Goal: Contribute content: Add original content to the website for others to see

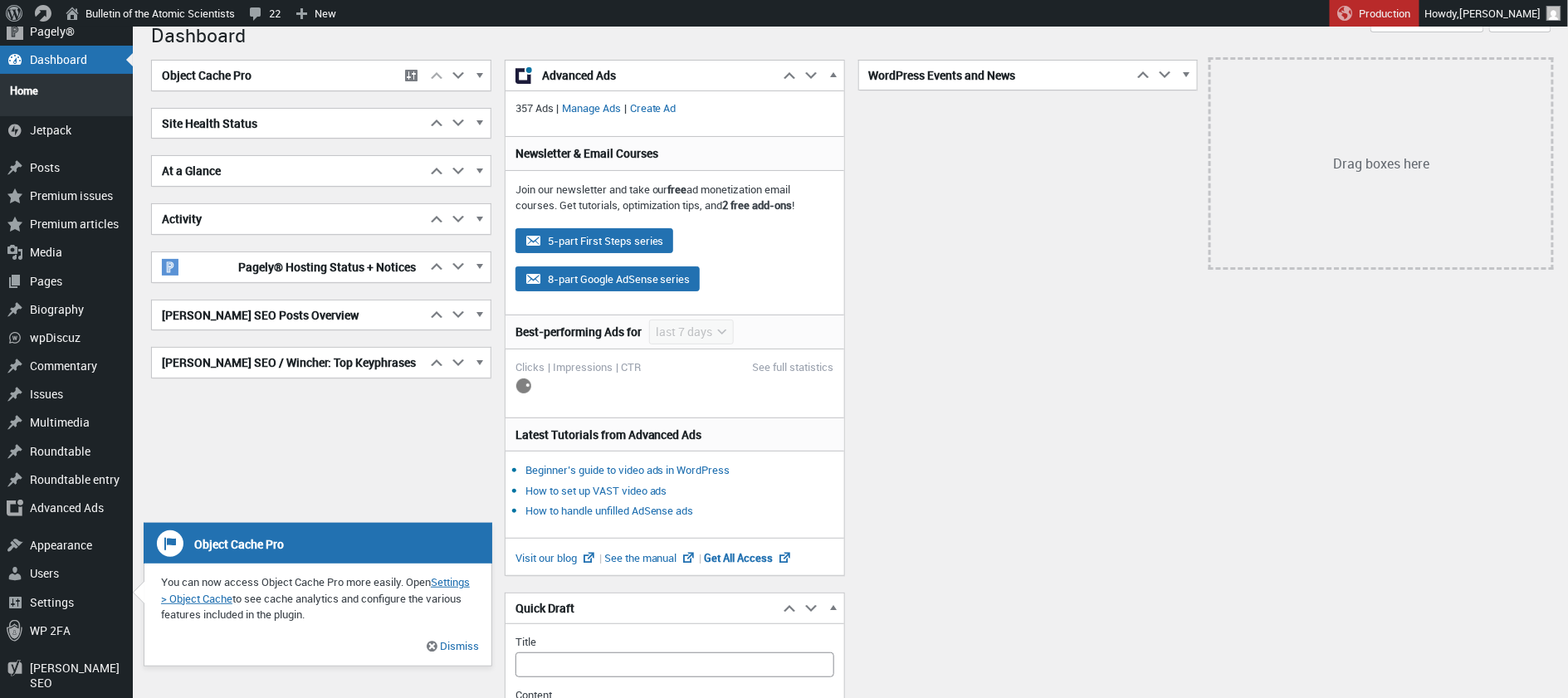
scroll to position [28, 0]
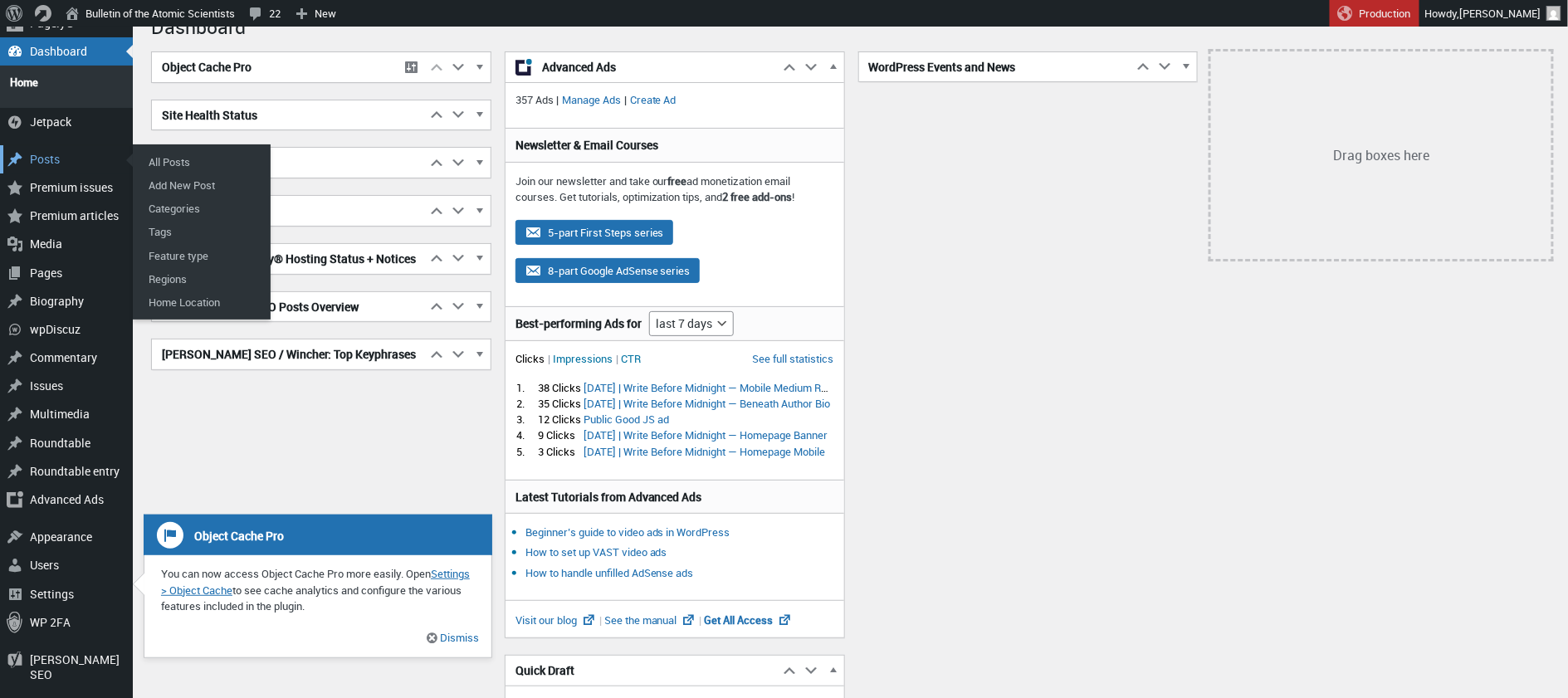
click at [42, 147] on div "Posts" at bounding box center [67, 159] width 133 height 29
click at [159, 150] on link "All Posts" at bounding box center [204, 162] width 133 height 24
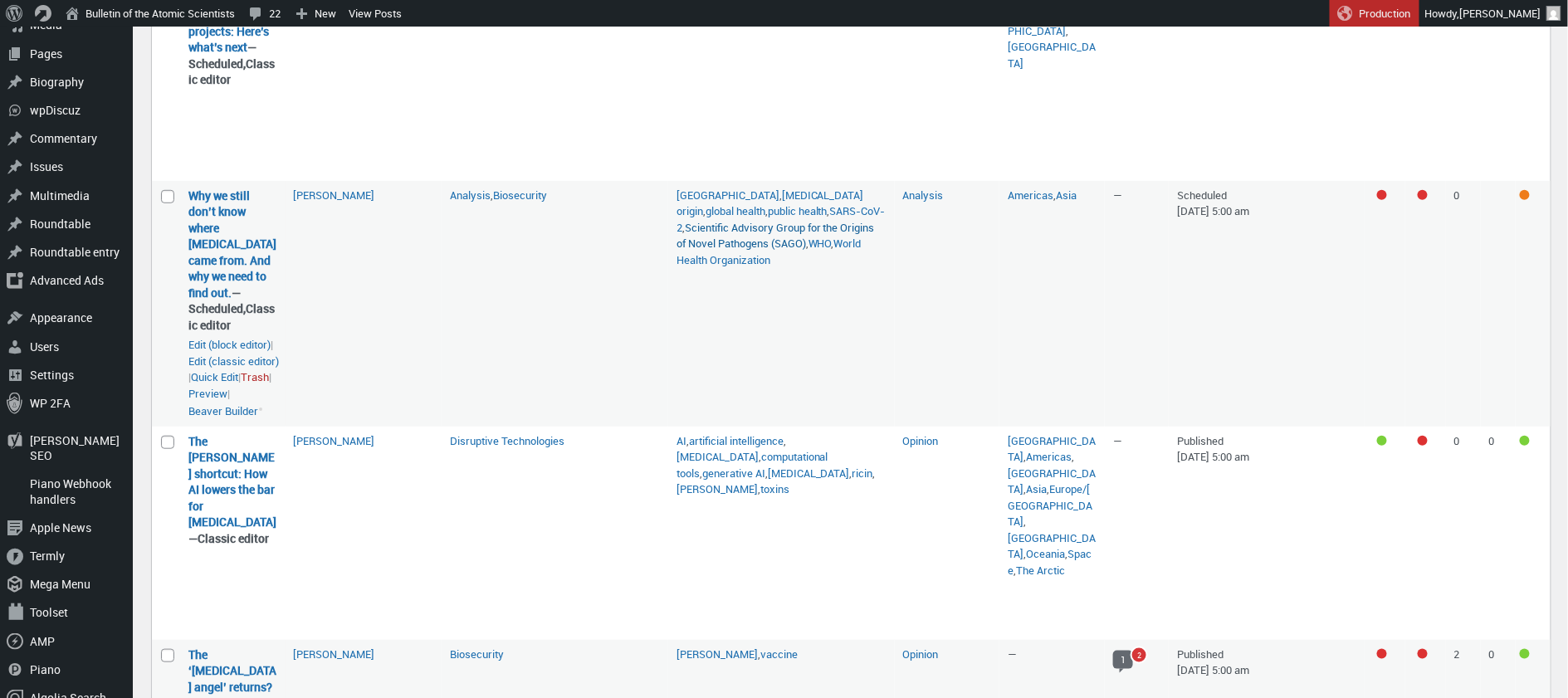
scroll to position [379, 0]
click at [217, 297] on link "Why we still don’t know where [MEDICAL_DATA] came from. And why we need to find…" at bounding box center [233, 243] width 88 height 113
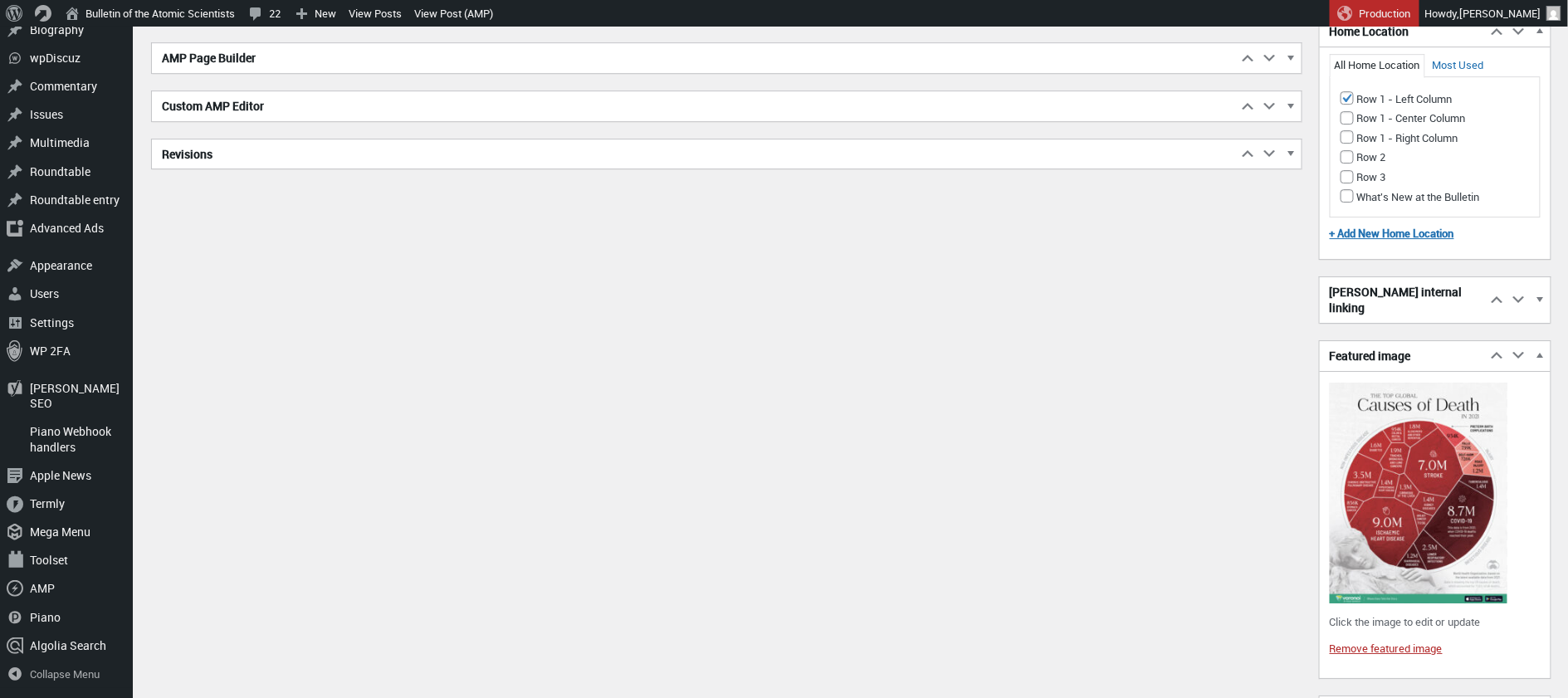
scroll to position [2133, 0]
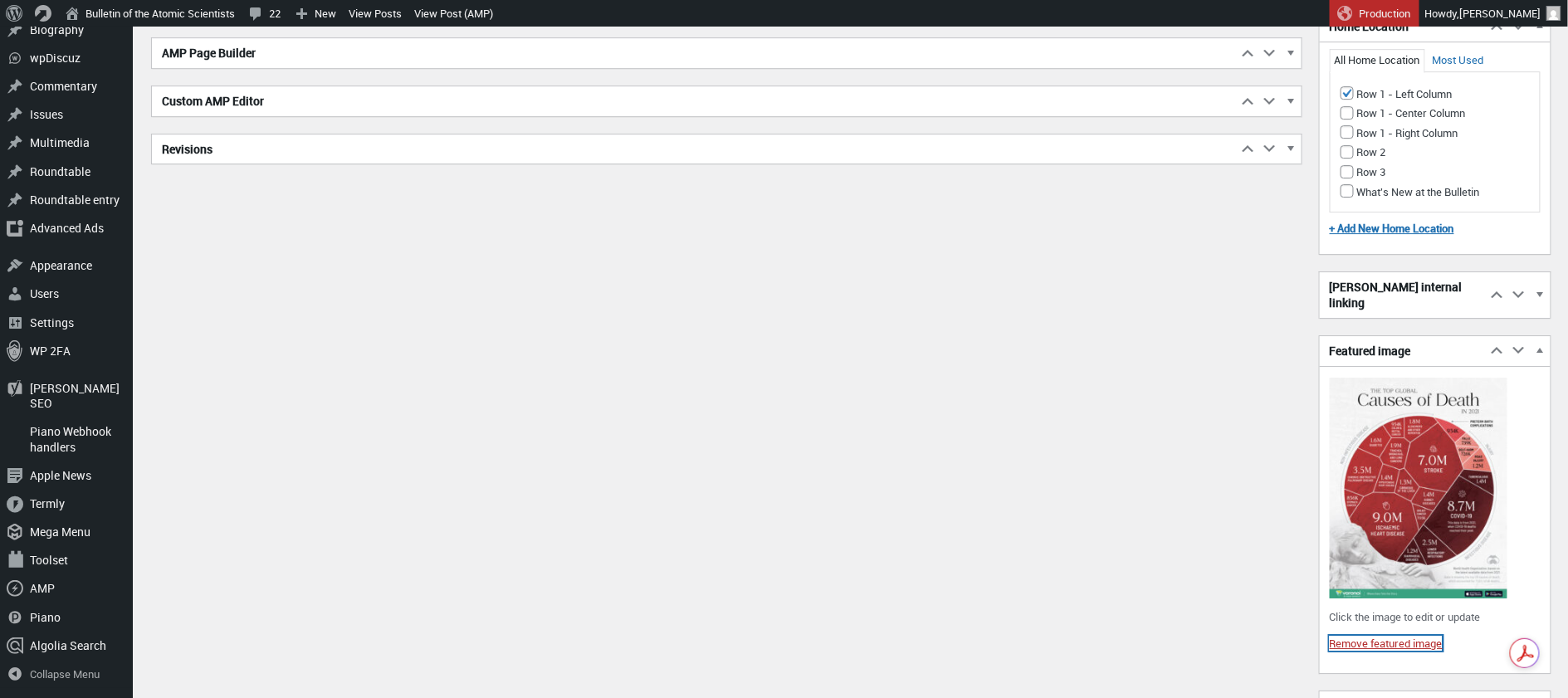
click at [1418, 636] on link "Remove featured image" at bounding box center [1387, 643] width 113 height 15
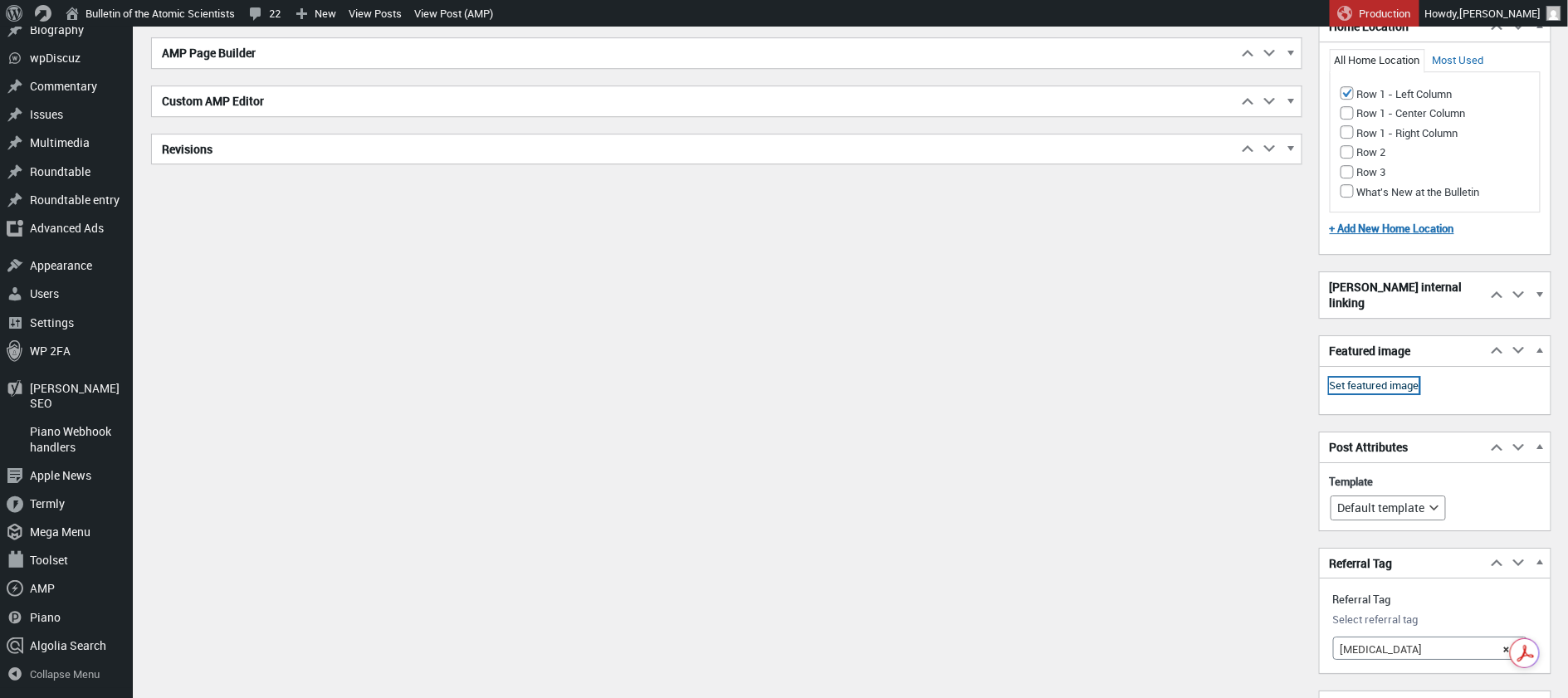
click at [1388, 377] on link "Set featured image" at bounding box center [1375, 386] width 89 height 17
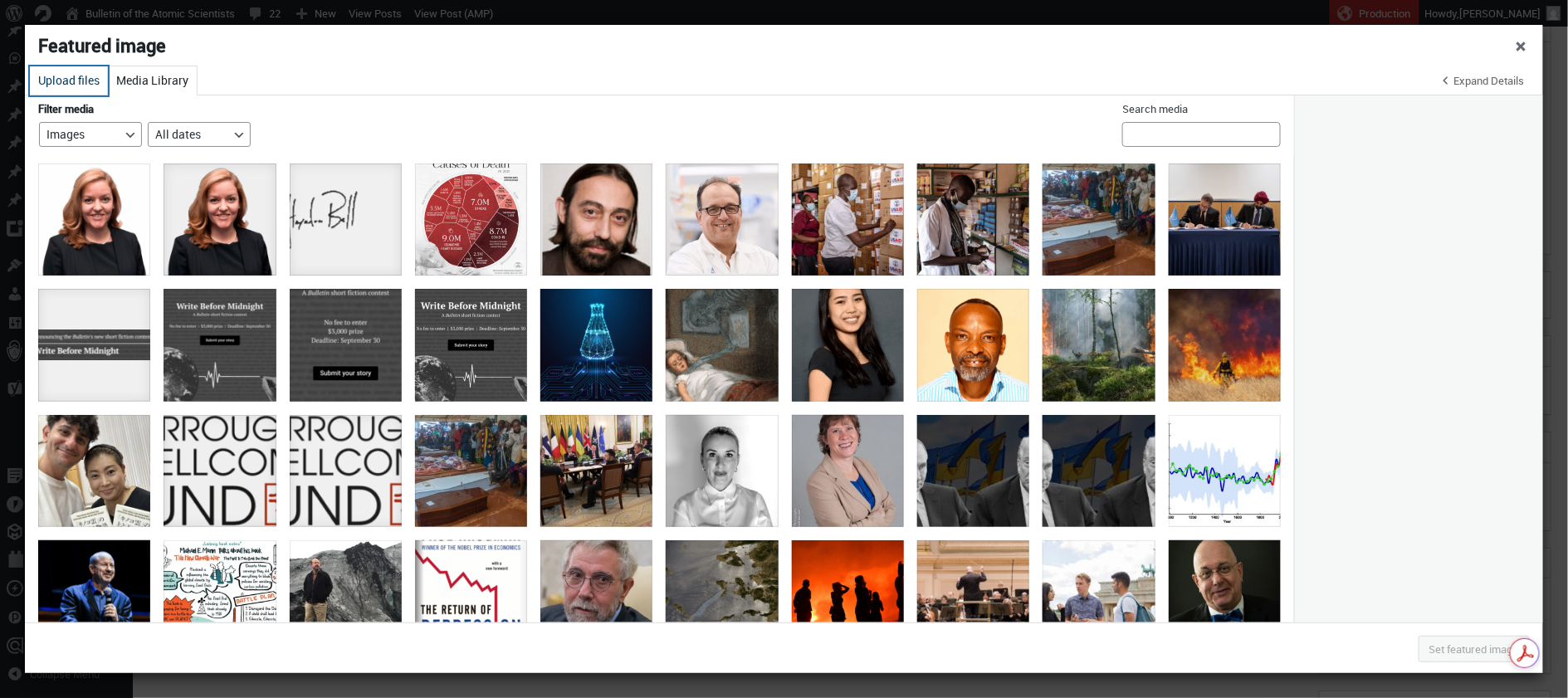
click at [70, 80] on button "Upload files" at bounding box center [68, 81] width 78 height 29
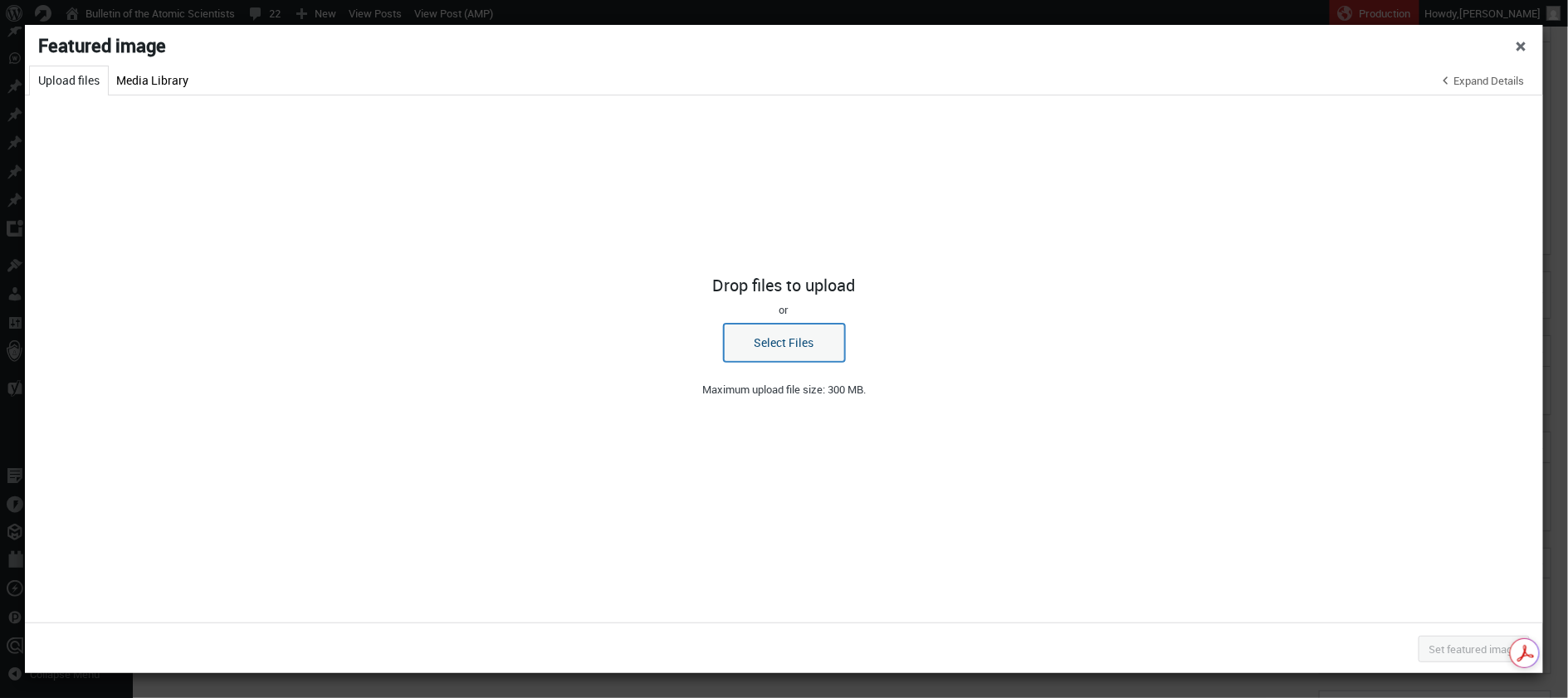
click at [783, 343] on button "Select Files" at bounding box center [784, 342] width 121 height 38
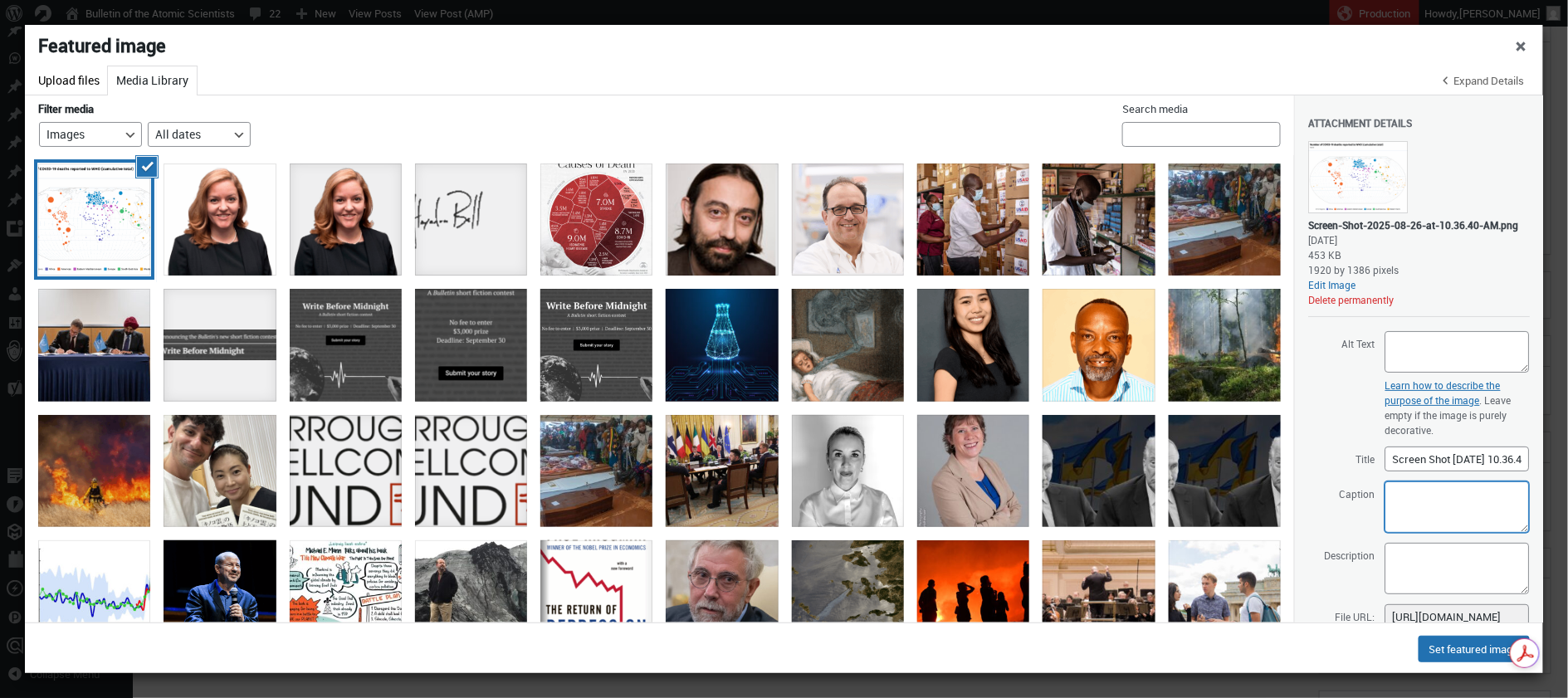
click at [1417, 514] on textarea "Caption" at bounding box center [1457, 507] width 144 height 51
drag, startPoint x: 1394, startPoint y: 505, endPoint x: 1480, endPoint y: 570, distance: 107.8
click at [1480, 570] on div "Attachment Details Saved. Screen-Shot-2025-08-26-at-10.36.40-AM.png August 26, …" at bounding box center [1419, 381] width 222 height 573
type textarea "Almost 7.1 million COVID-19 deaths had been reported to the World Health Organi…"
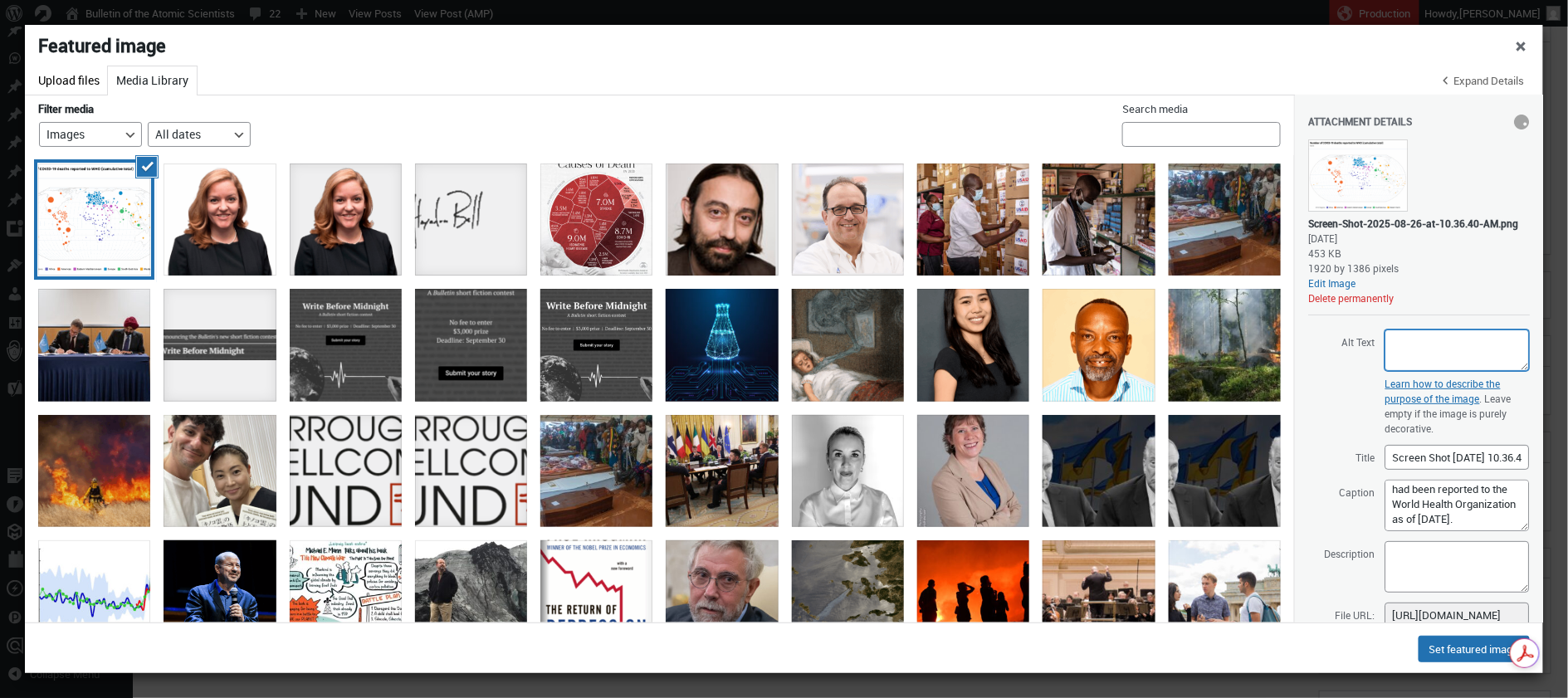
click at [1401, 351] on textarea "Alt Text" at bounding box center [1457, 349] width 144 height 41
paste textarea "Almost 7.1 million COVID-19 deaths had been reported to the World Health Organi…"
type textarea "Almost 7.1 million COVID-19 deaths had been reported to the World Health Organi…"
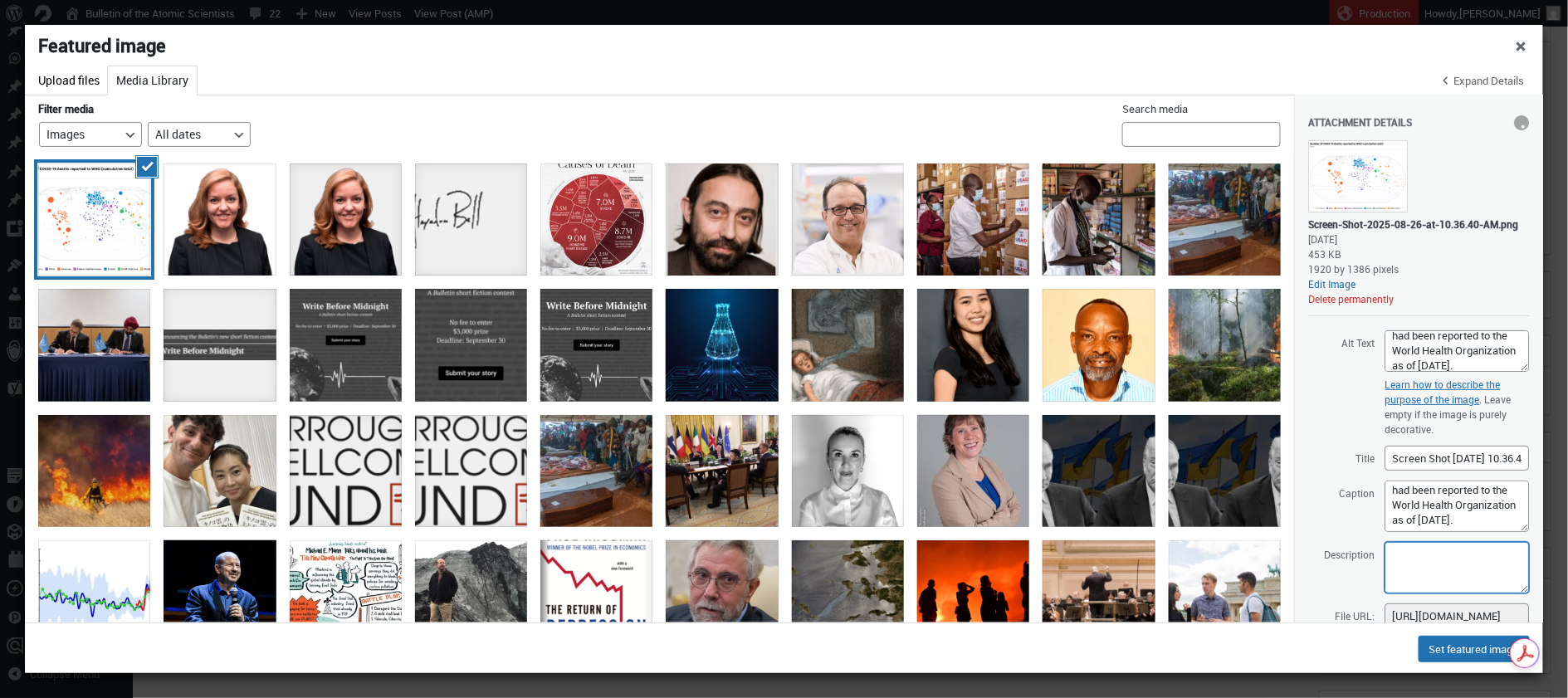
click at [1413, 573] on textarea "Description" at bounding box center [1457, 567] width 144 height 51
paste textarea "Almost 7.1 million COVID-19 deaths had been reported to the World Health Organi…"
type textarea "Almost 7.1 million COVID-19 deaths had been reported to the World Health Organi…"
click at [1482, 644] on button "Set featured image" at bounding box center [1474, 649] width 111 height 27
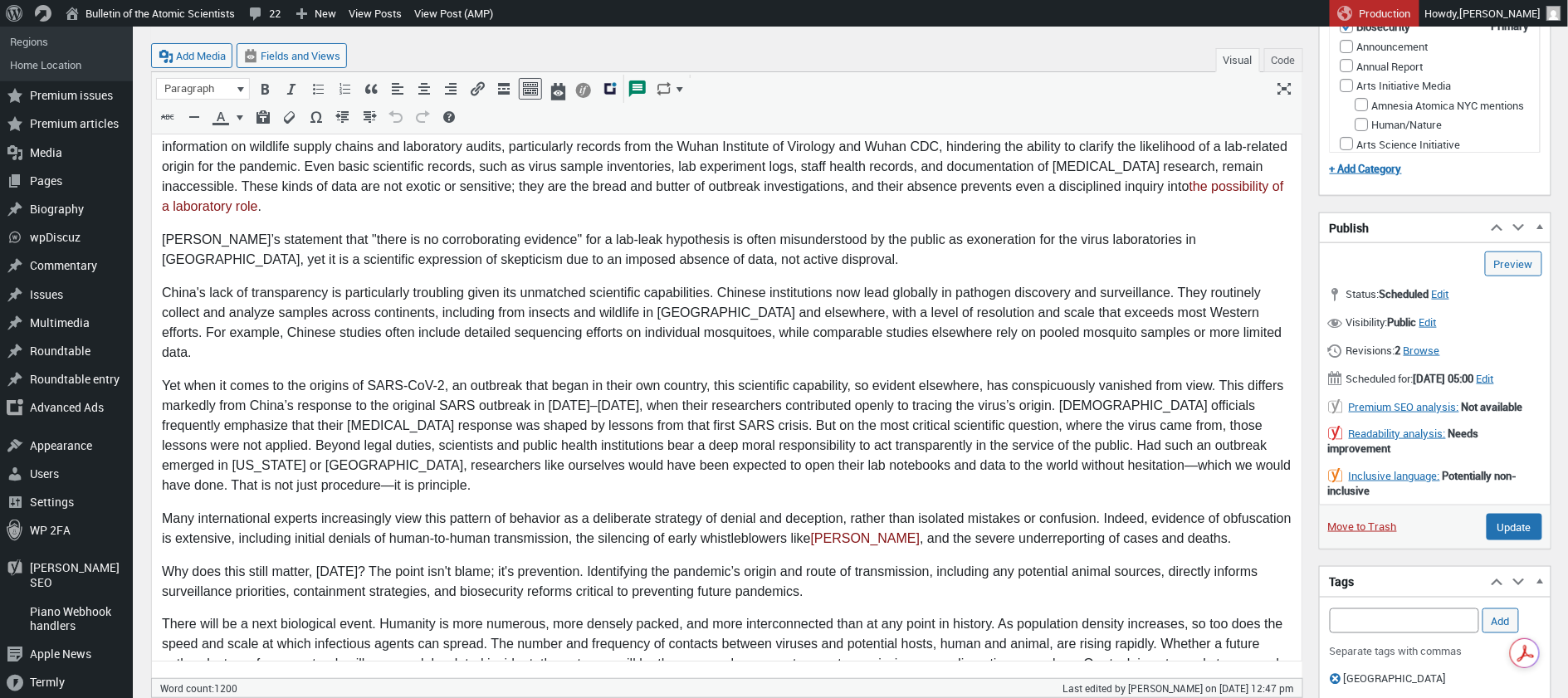
scroll to position [662, 0]
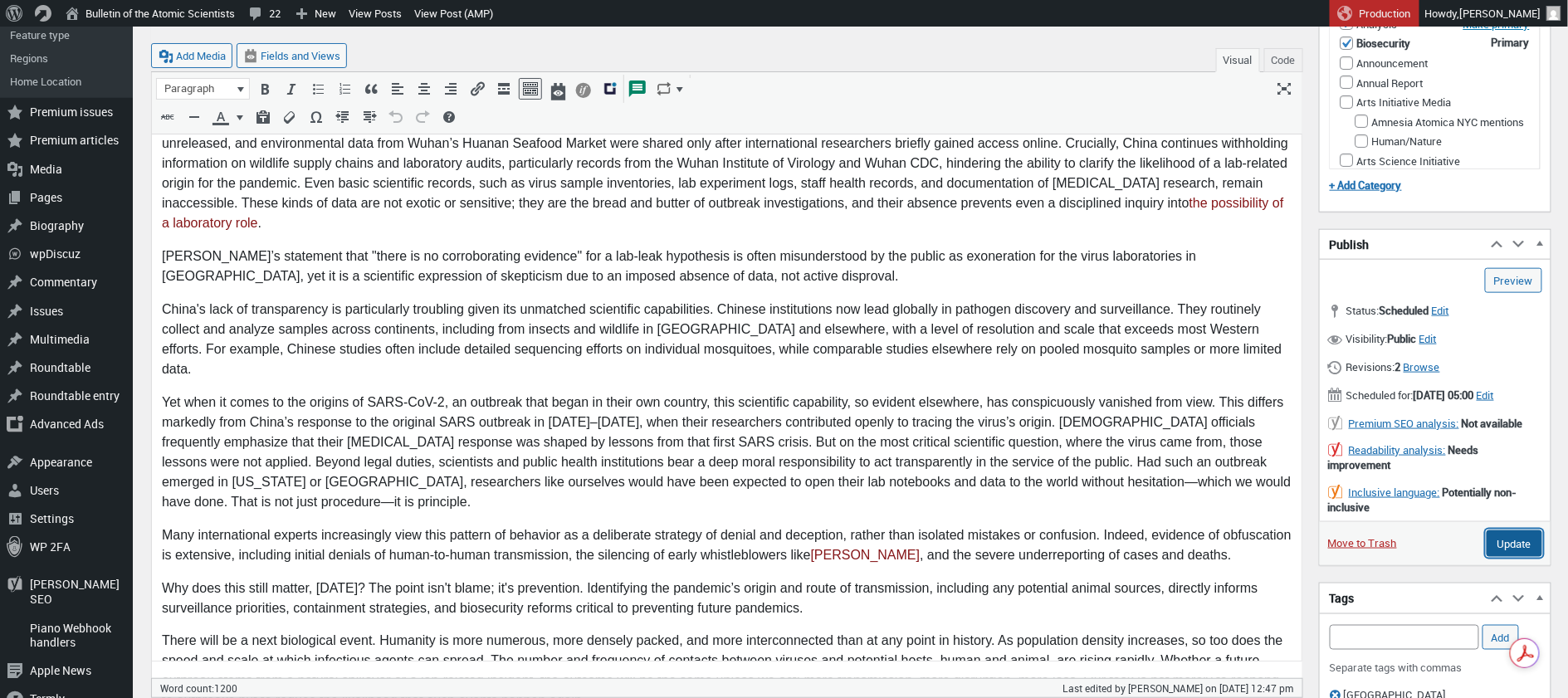
click at [1511, 547] on input "Update" at bounding box center [1515, 544] width 56 height 27
type input "Schedule"
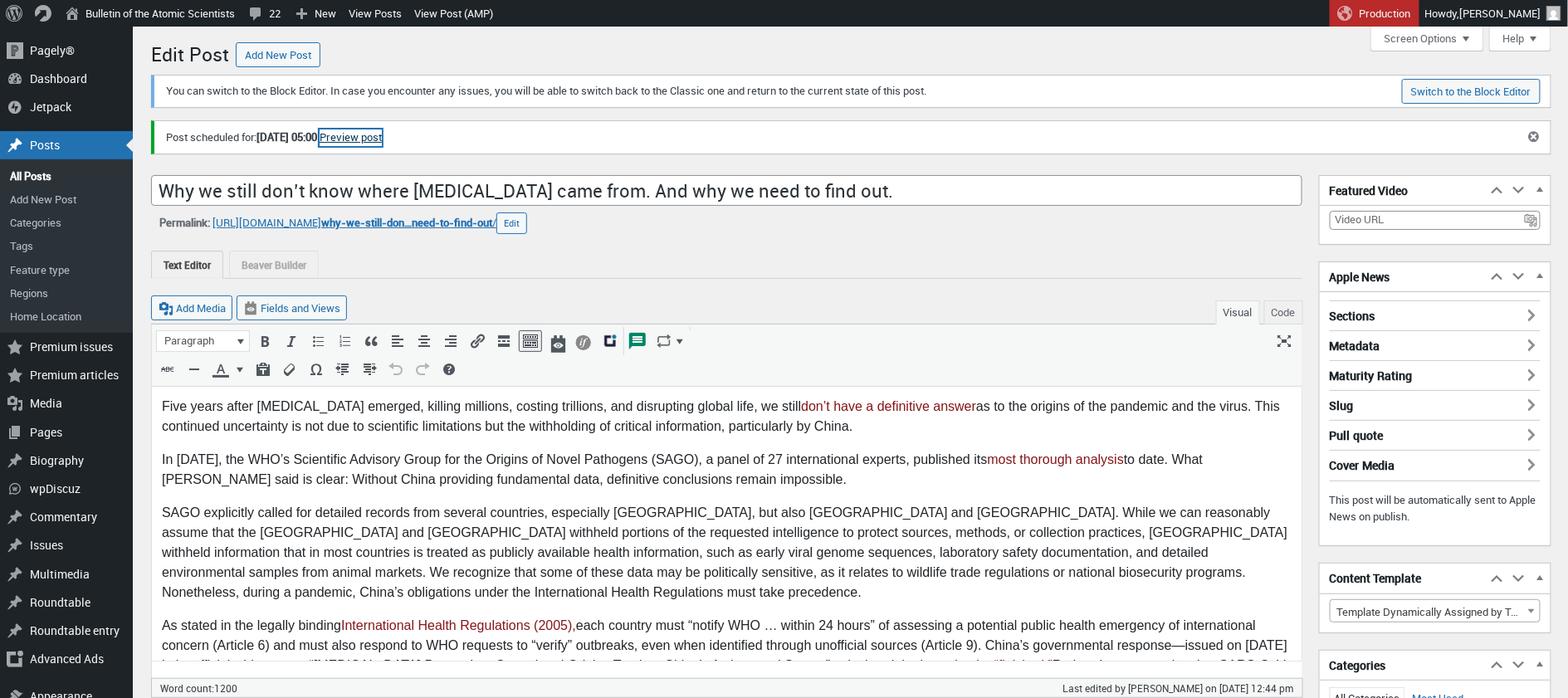
click at [382, 136] on link "Preview post" at bounding box center [351, 138] width 62 height 17
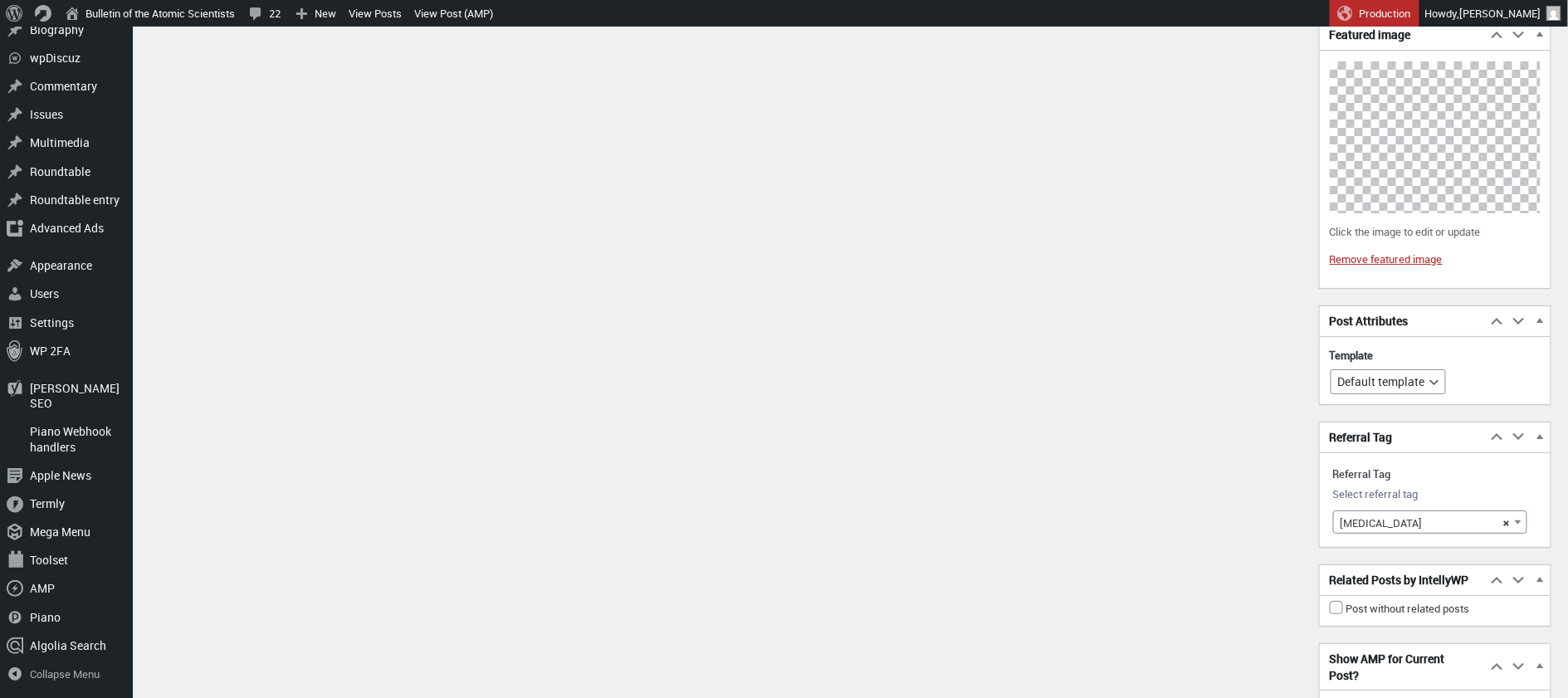
scroll to position [2516, 0]
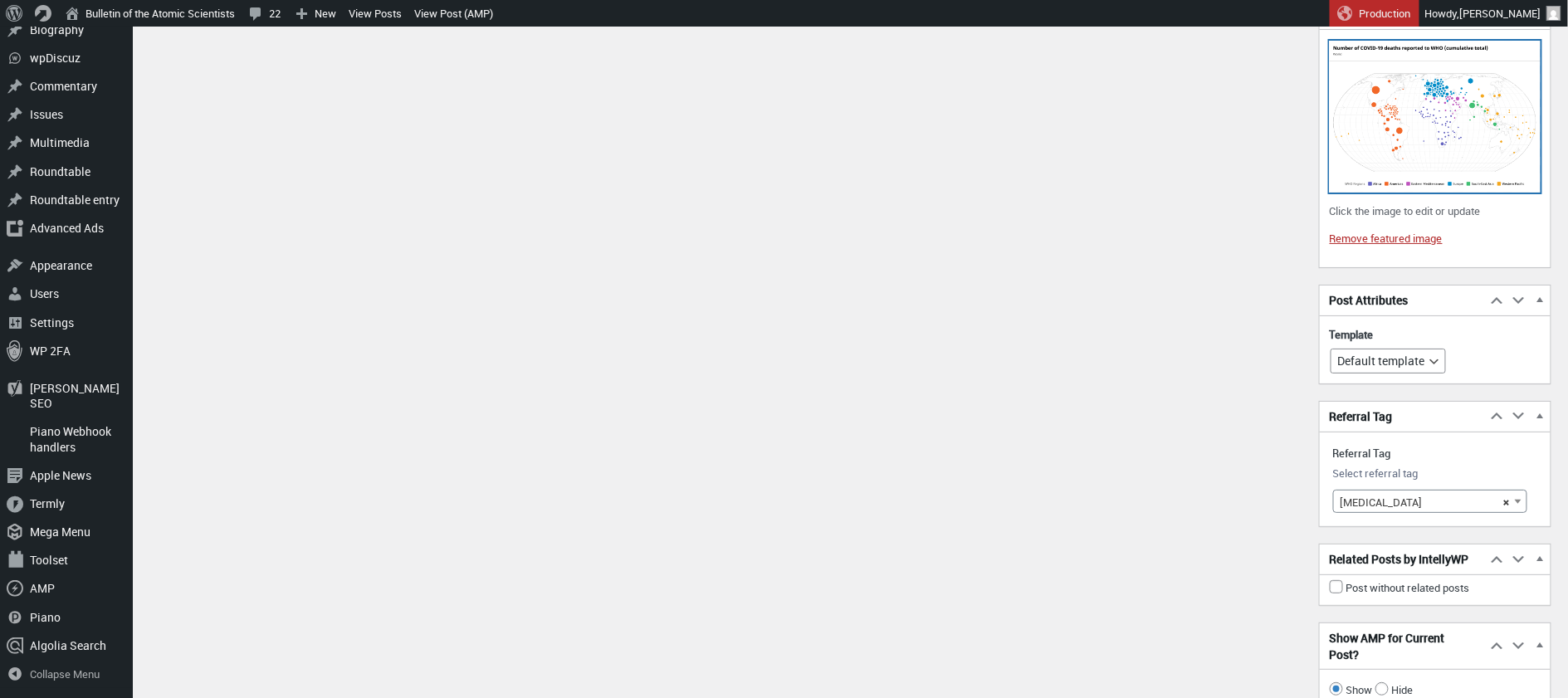
click at [1428, 117] on img at bounding box center [1436, 116] width 211 height 152
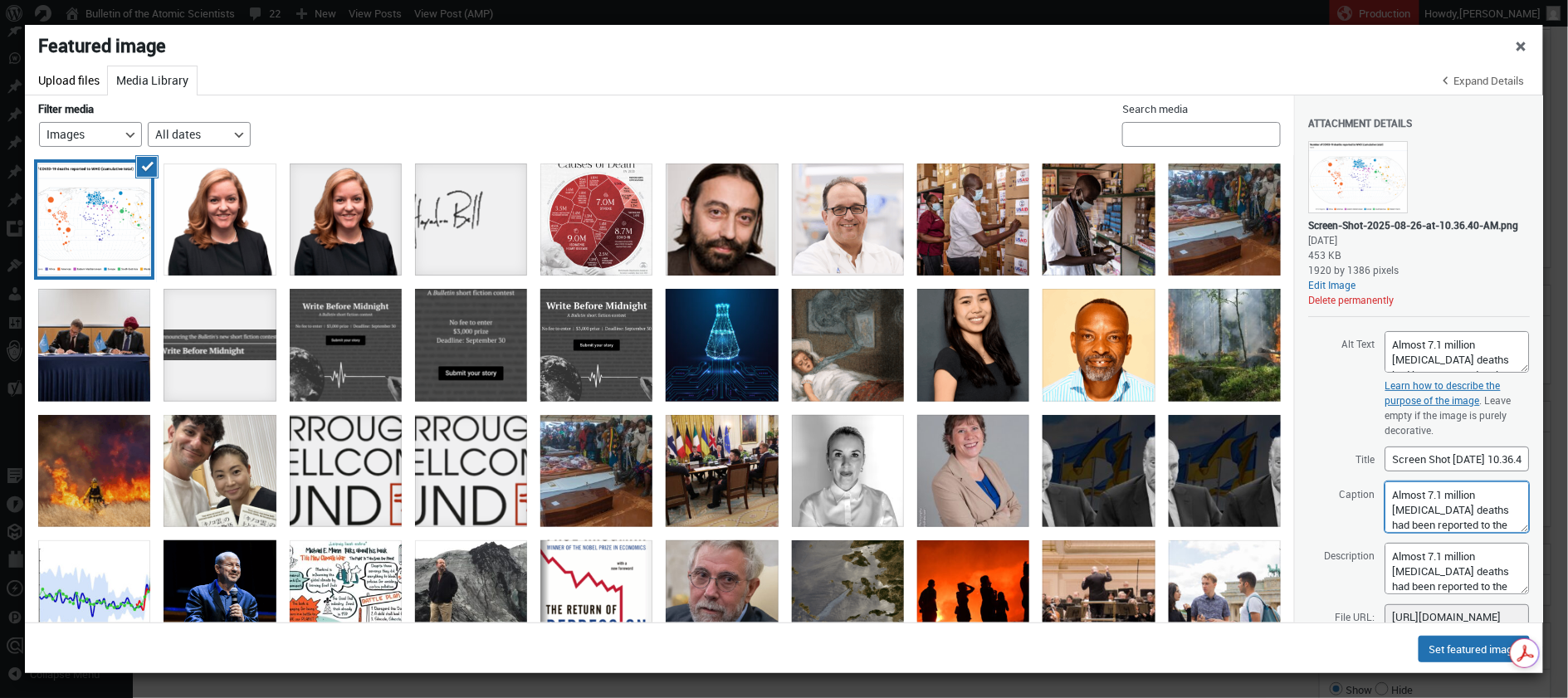
click at [1502, 529] on textarea "Almost 7.1 million COVID-19 deaths had been reported to the World Health Organi…" at bounding box center [1457, 507] width 144 height 51
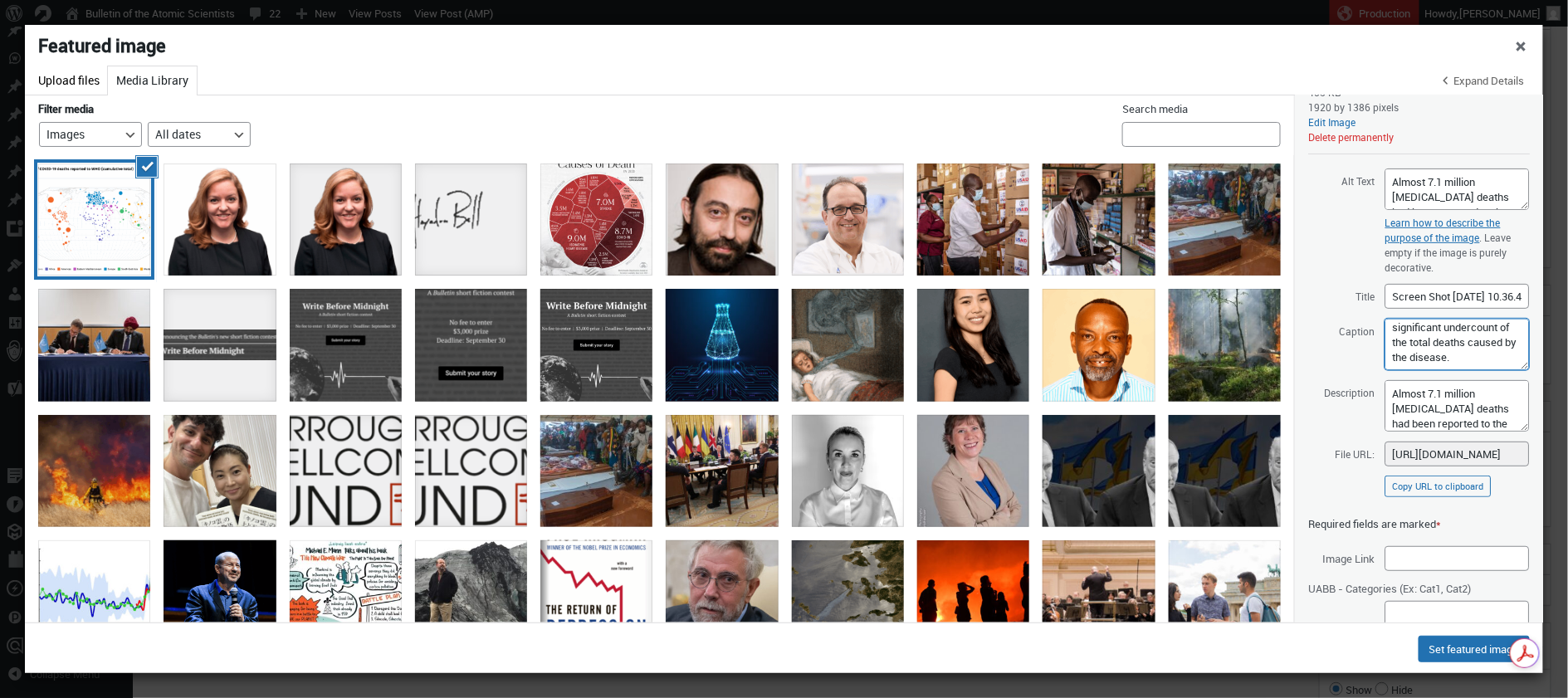
scroll to position [178, 0]
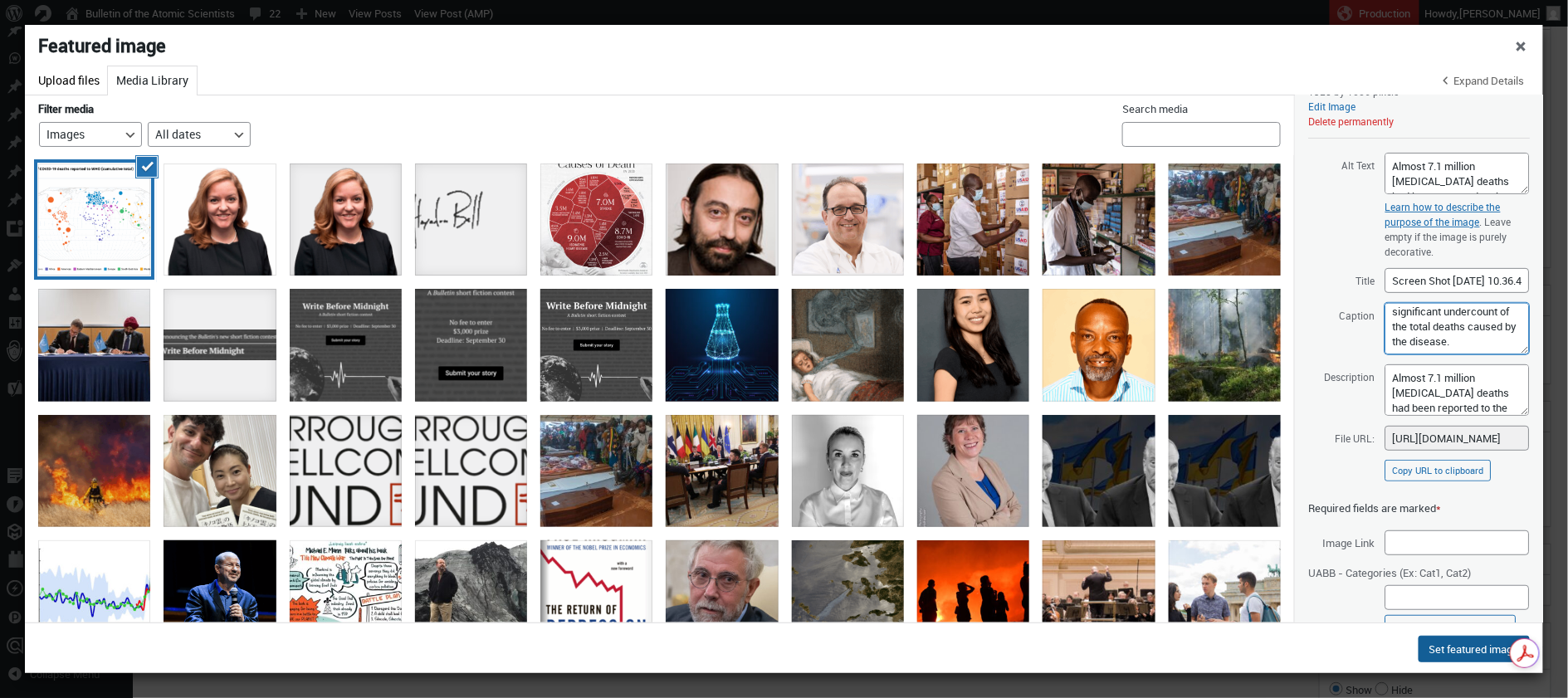
type textarea "Almost 7.1 million COVID-19 deaths had been reported to the World Health Organi…"
click at [1473, 647] on button "Set featured image" at bounding box center [1474, 649] width 111 height 27
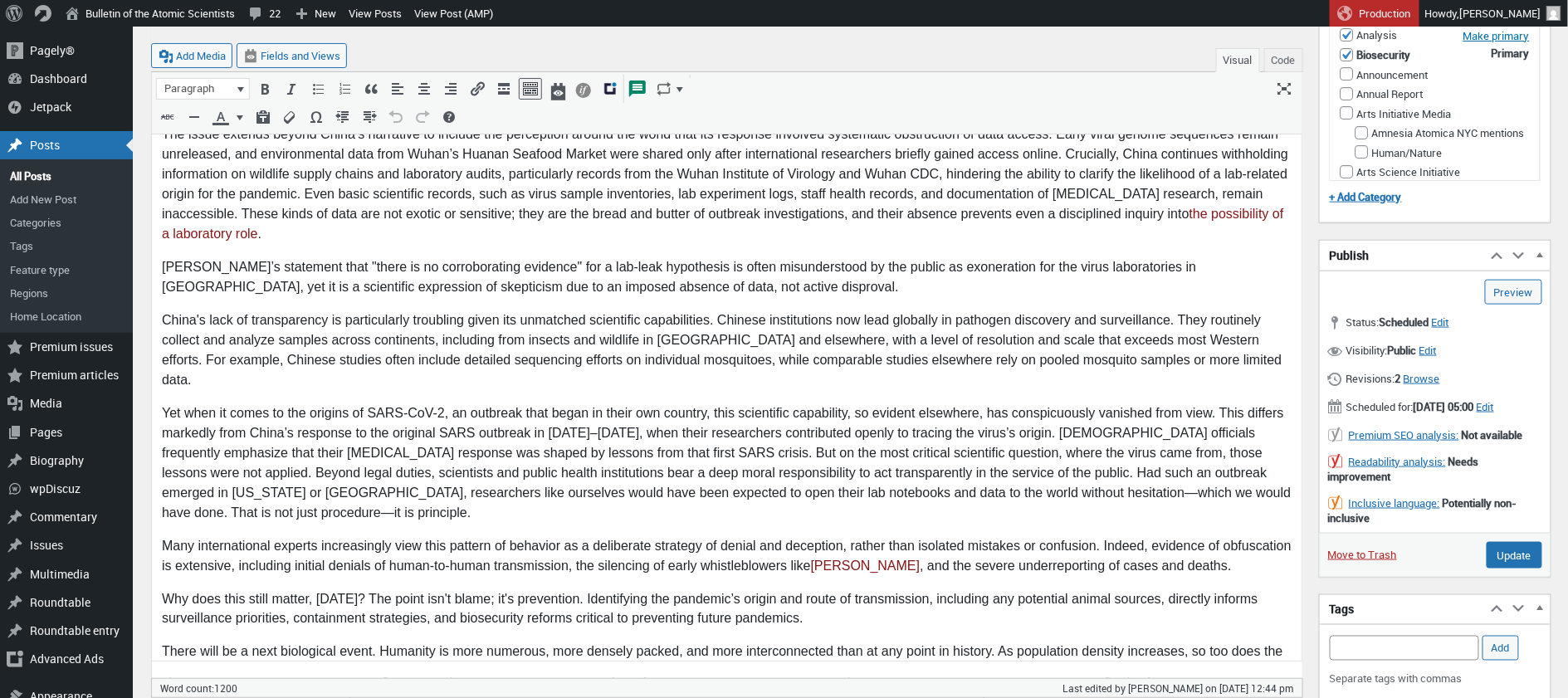
scroll to position [689, 0]
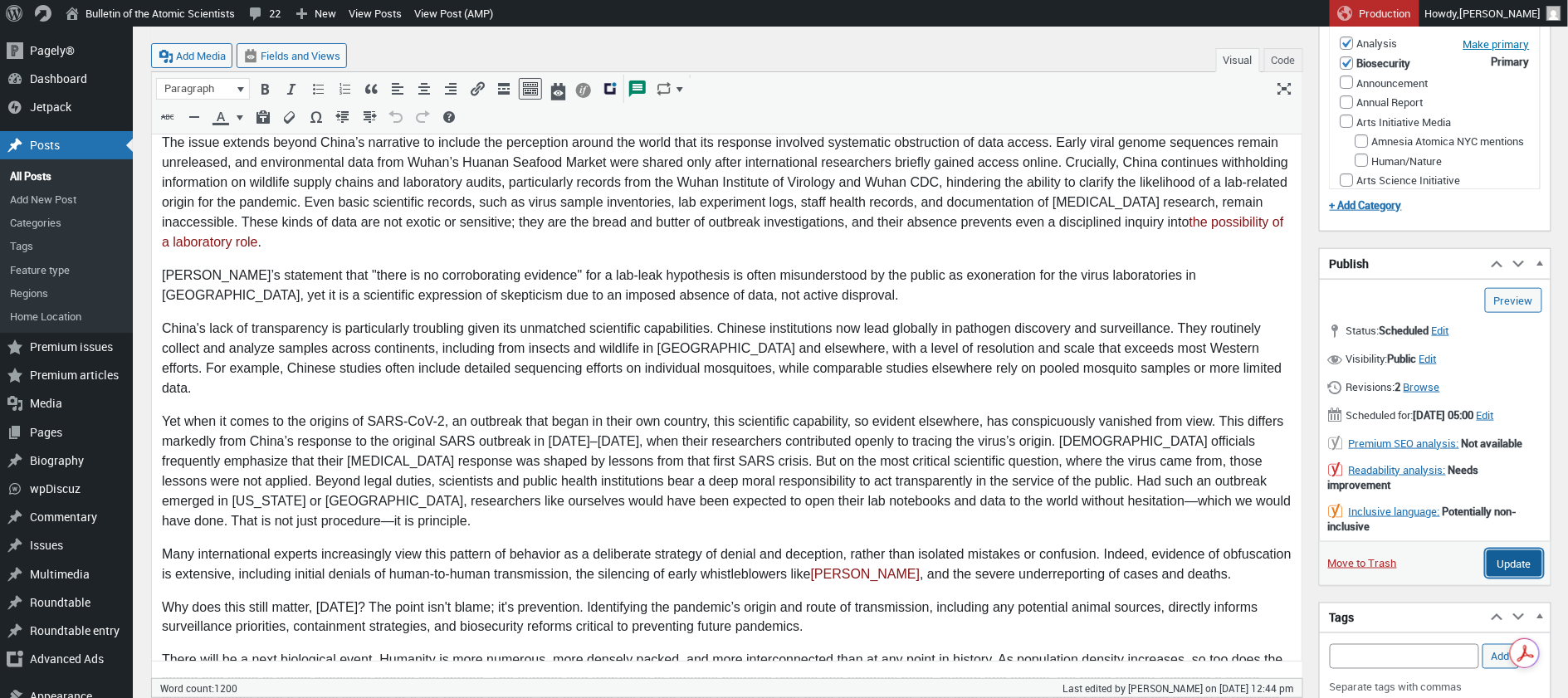
click at [1529, 571] on input "Update" at bounding box center [1515, 563] width 56 height 27
type input "Schedule"
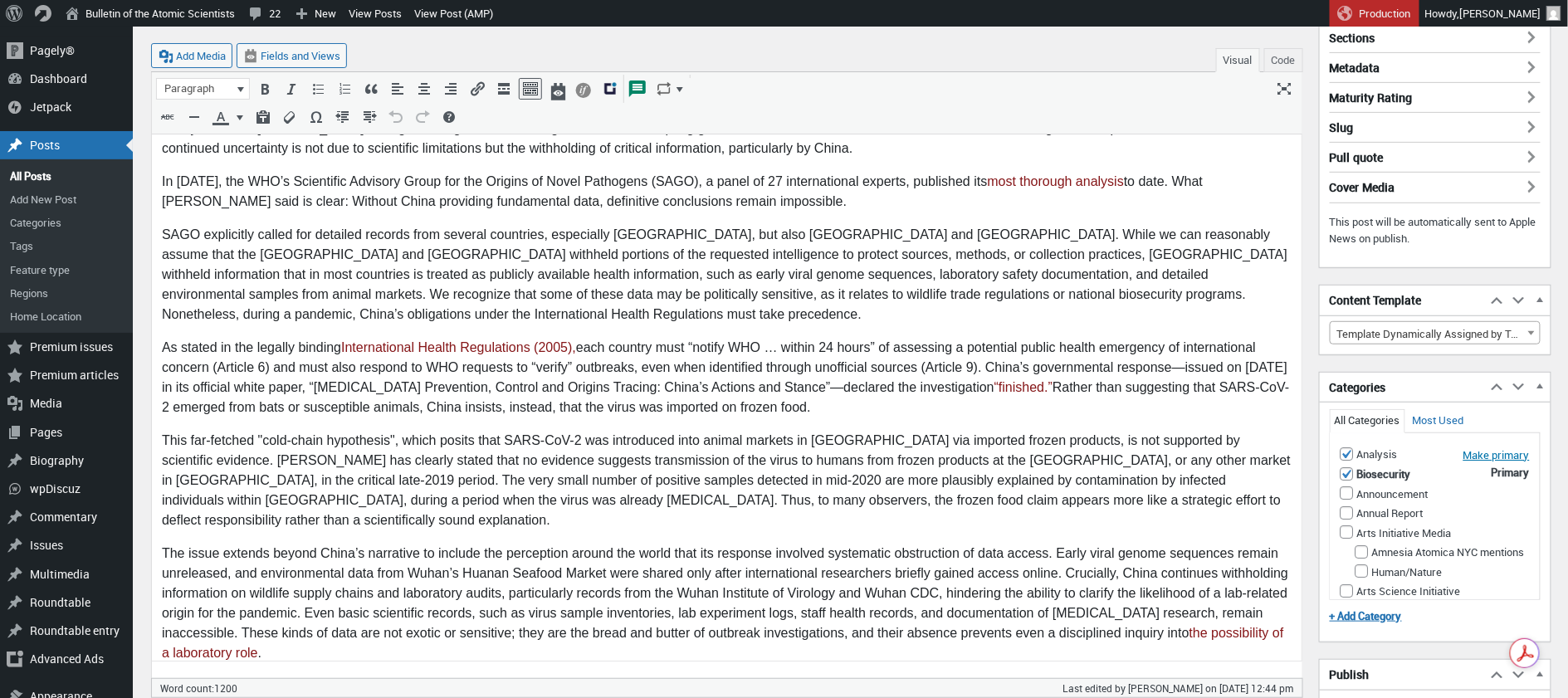
scroll to position [0, 0]
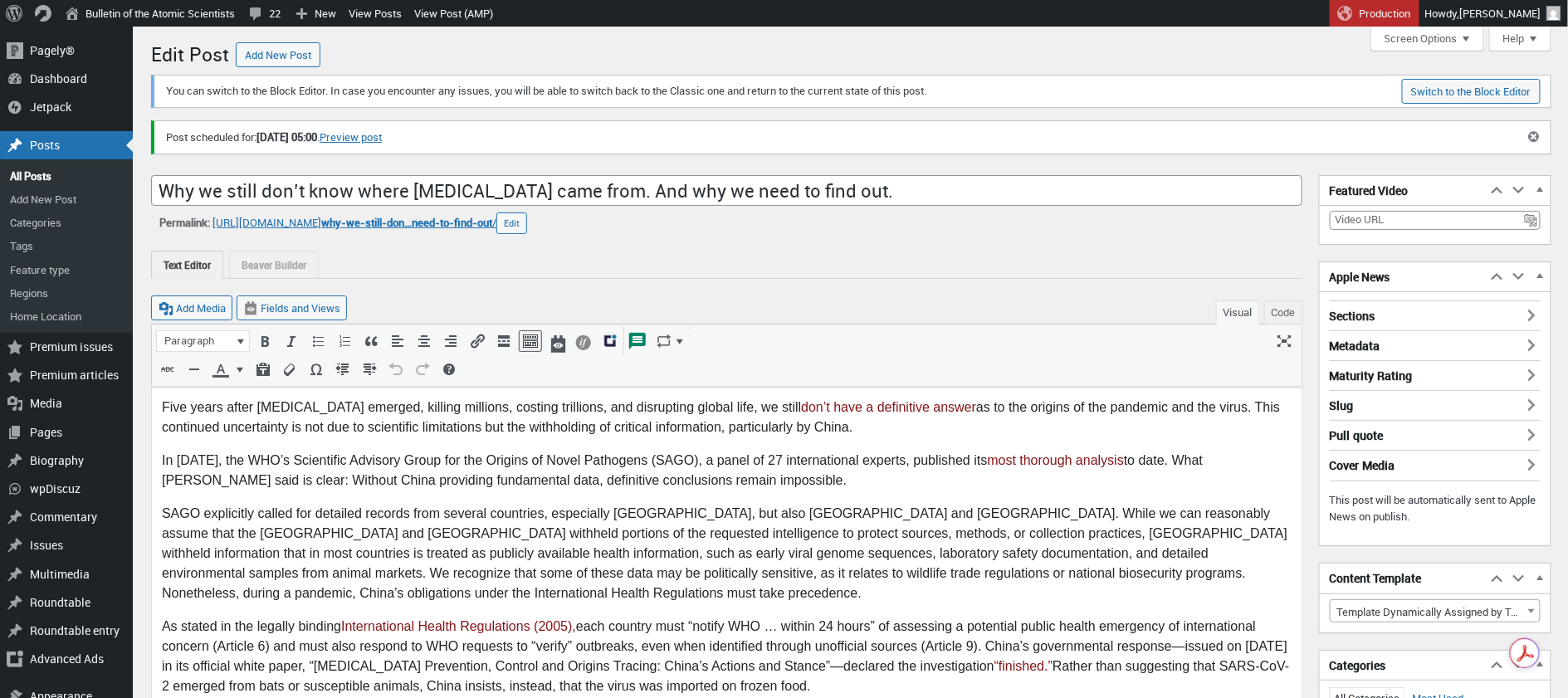
scroll to position [12, 0]
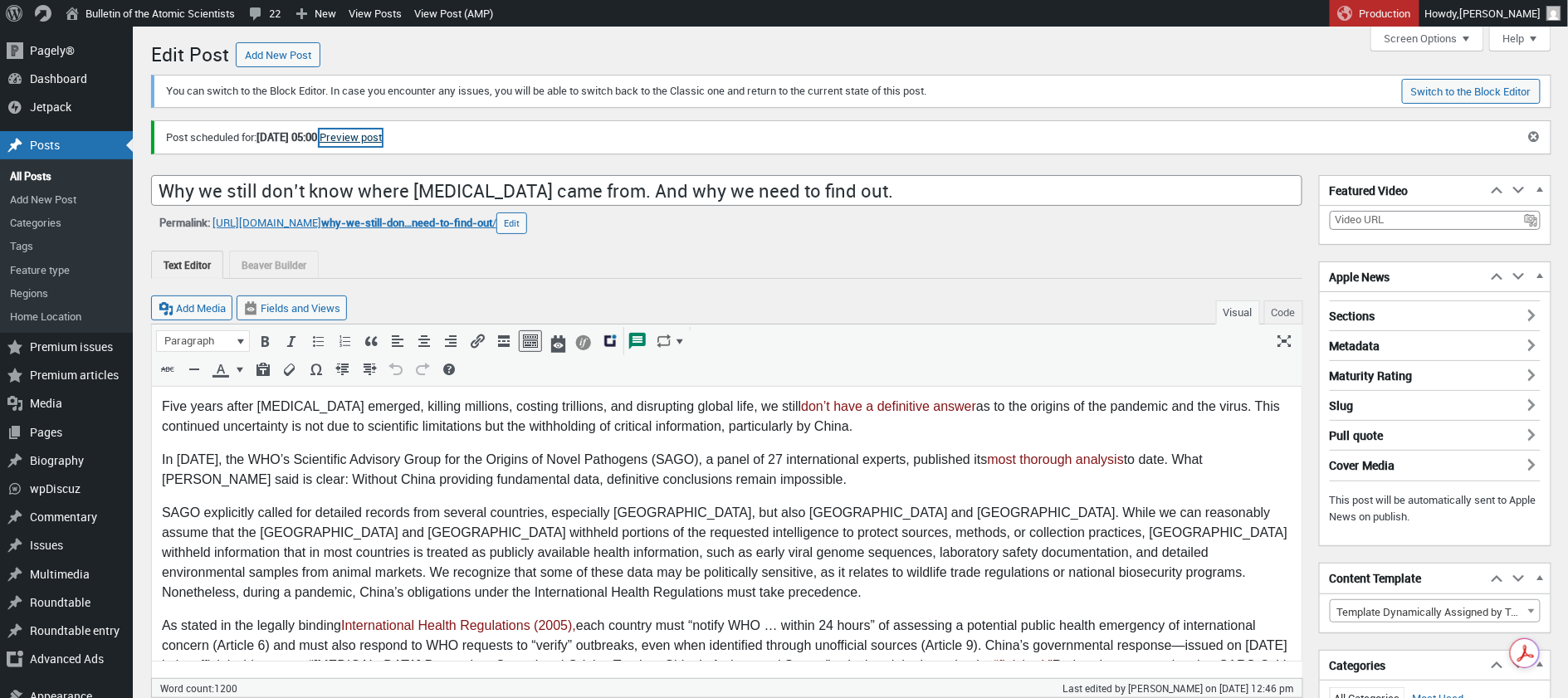
click at [382, 139] on link "Preview post" at bounding box center [351, 138] width 62 height 17
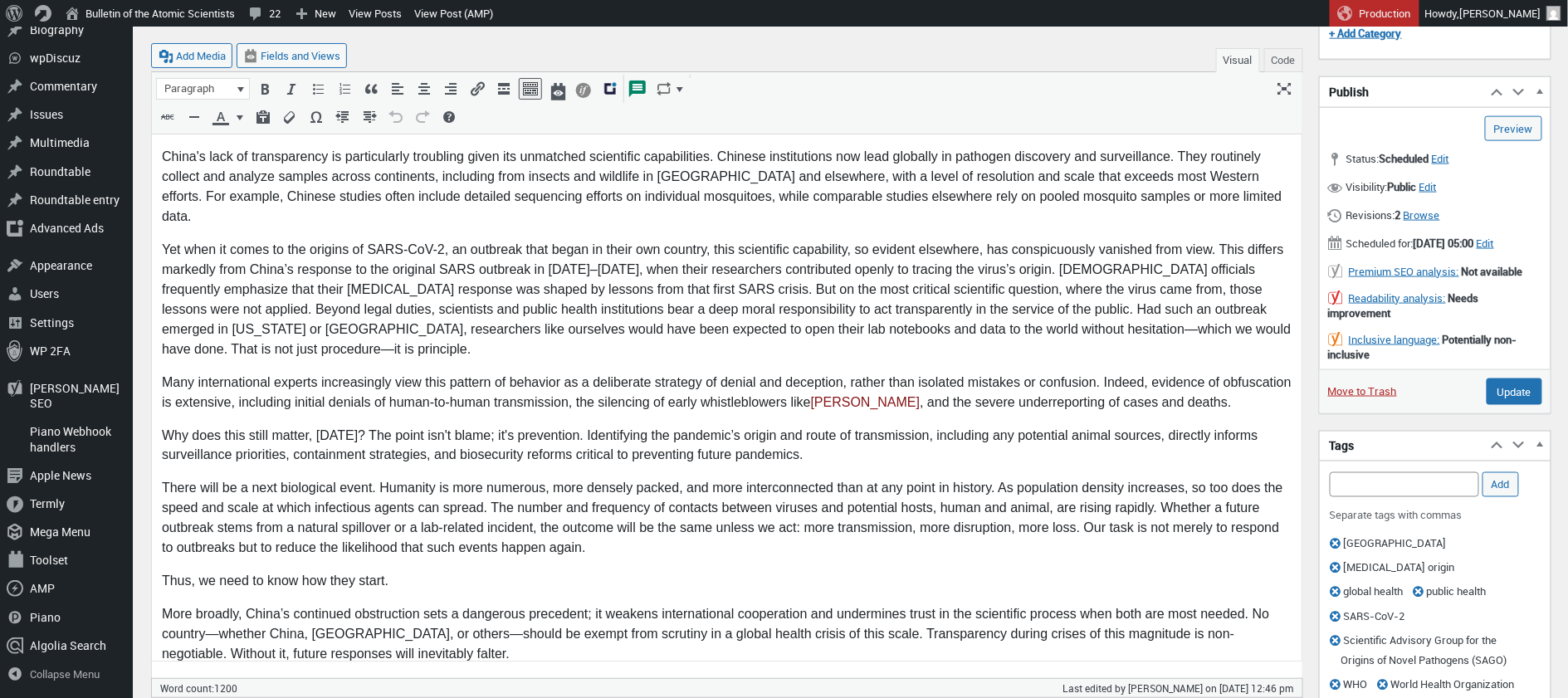
scroll to position [866, 0]
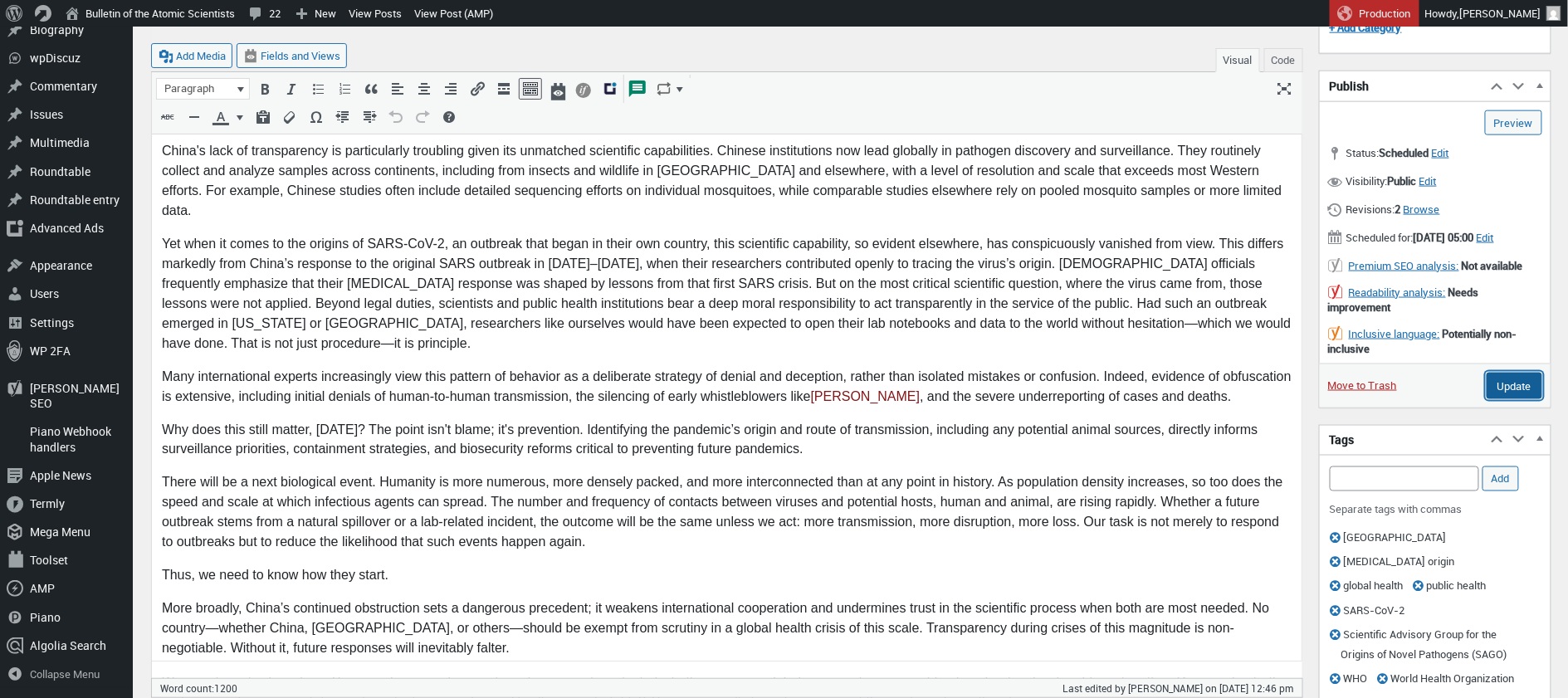
click at [1512, 393] on input "Update" at bounding box center [1515, 386] width 56 height 27
type input "Schedule"
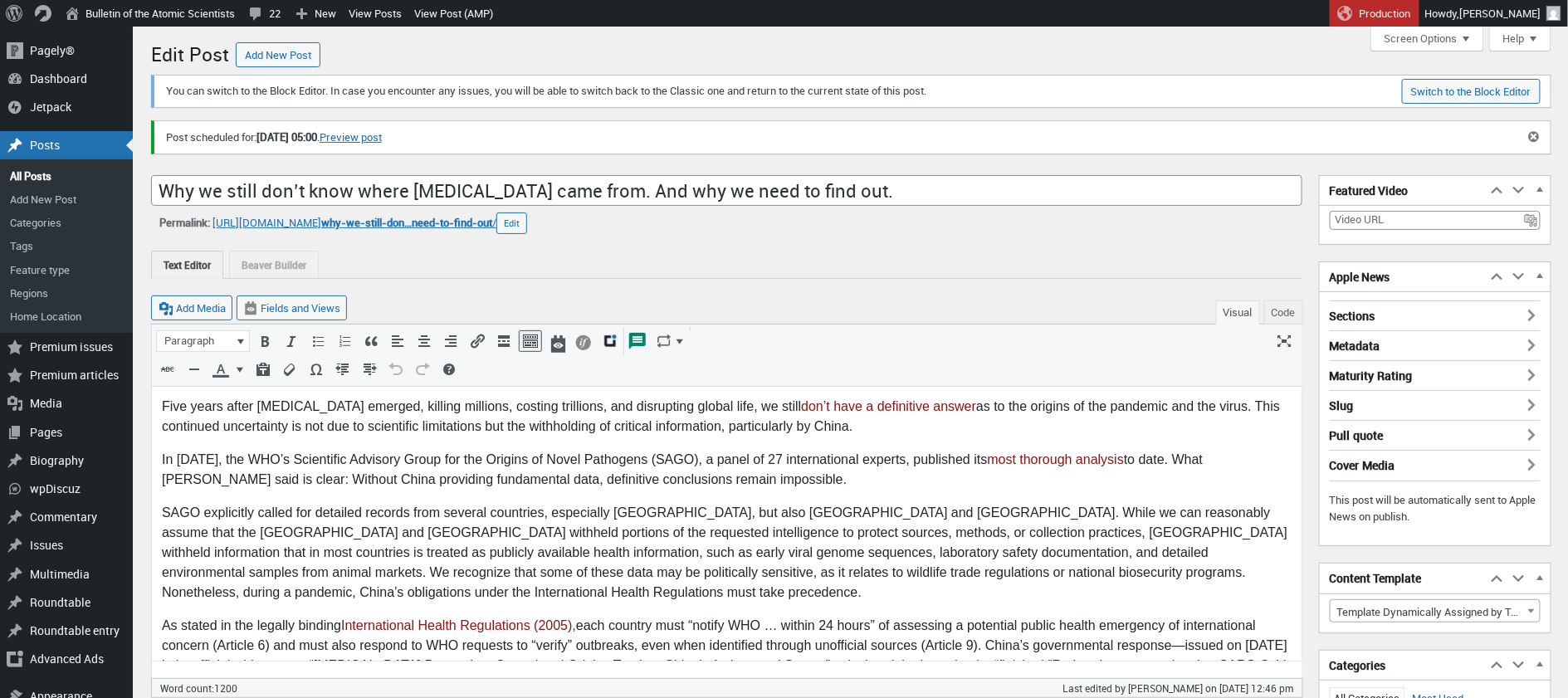
scroll to position [0, 0]
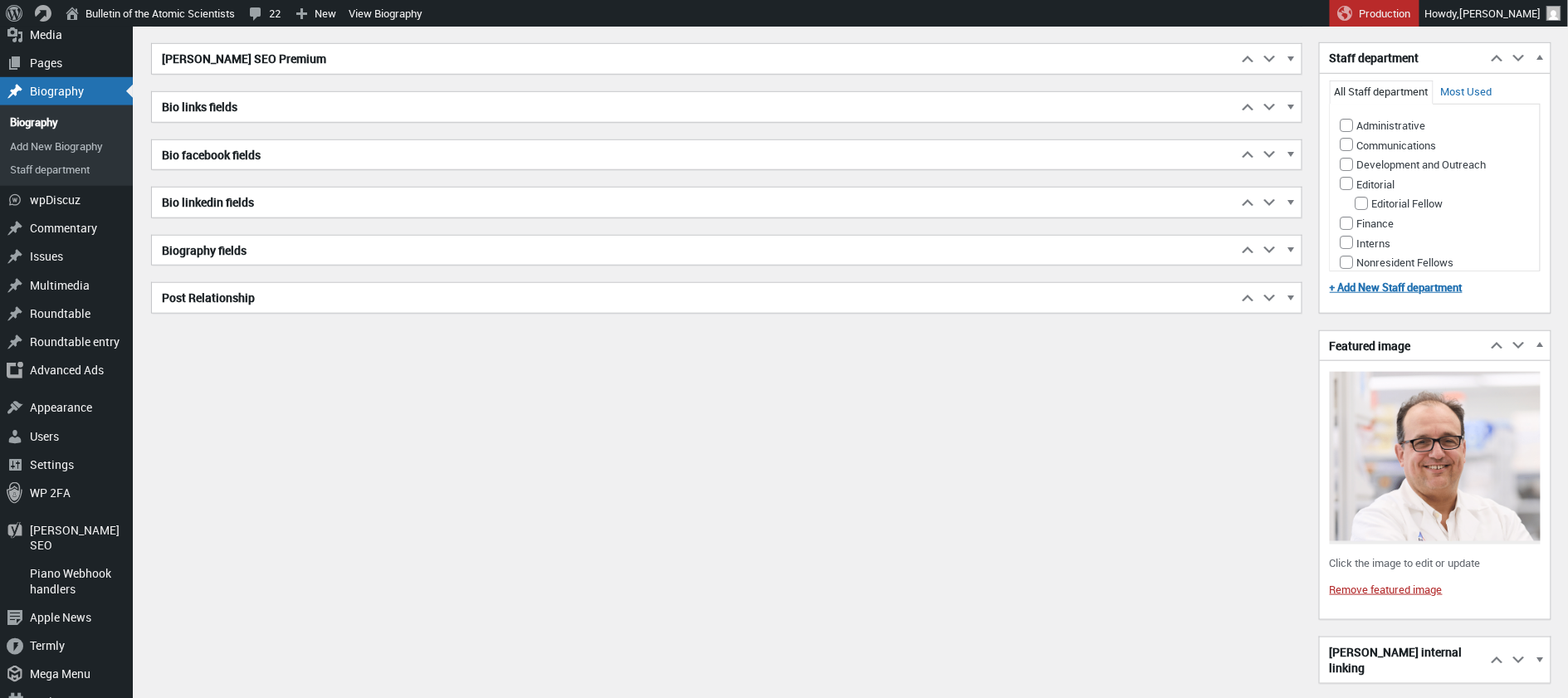
scroll to position [504, 0]
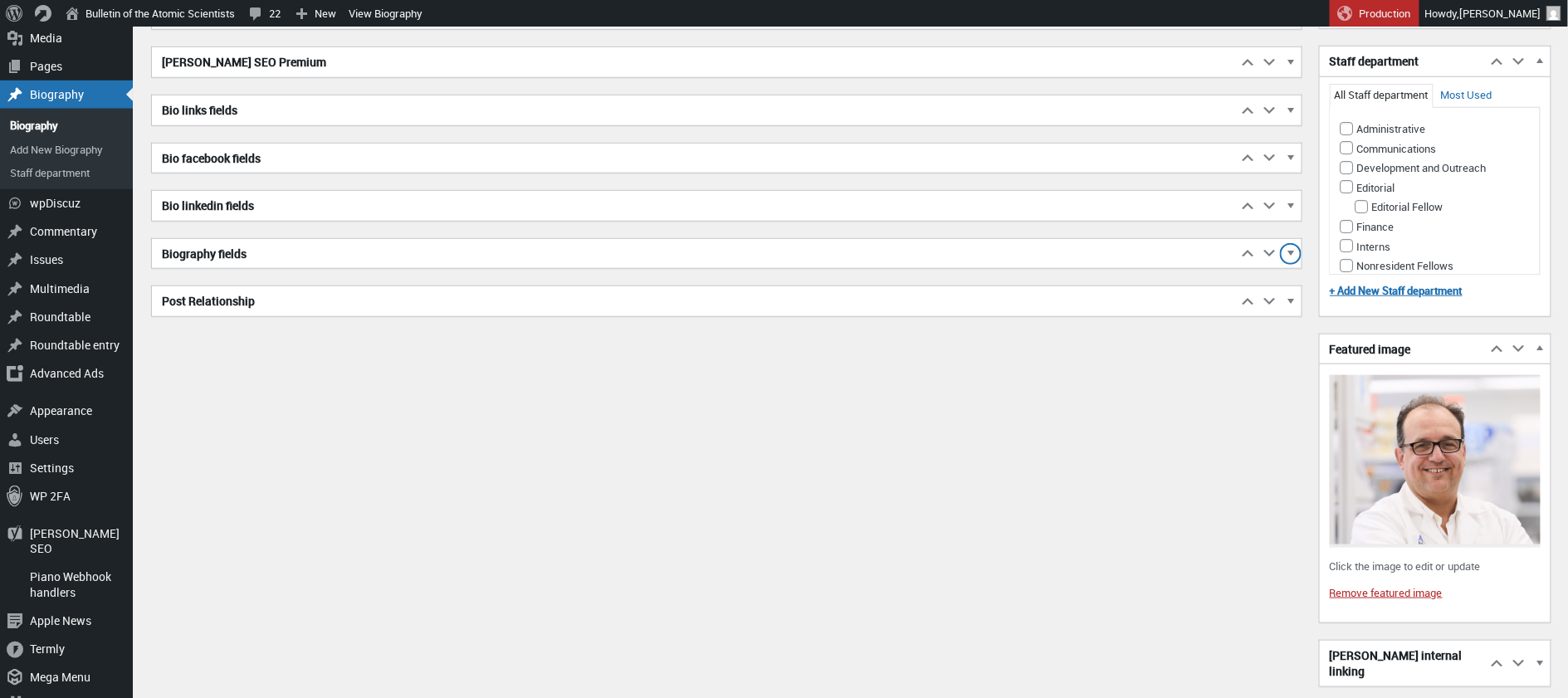
click at [1292, 249] on span "button" at bounding box center [1291, 257] width 17 height 15
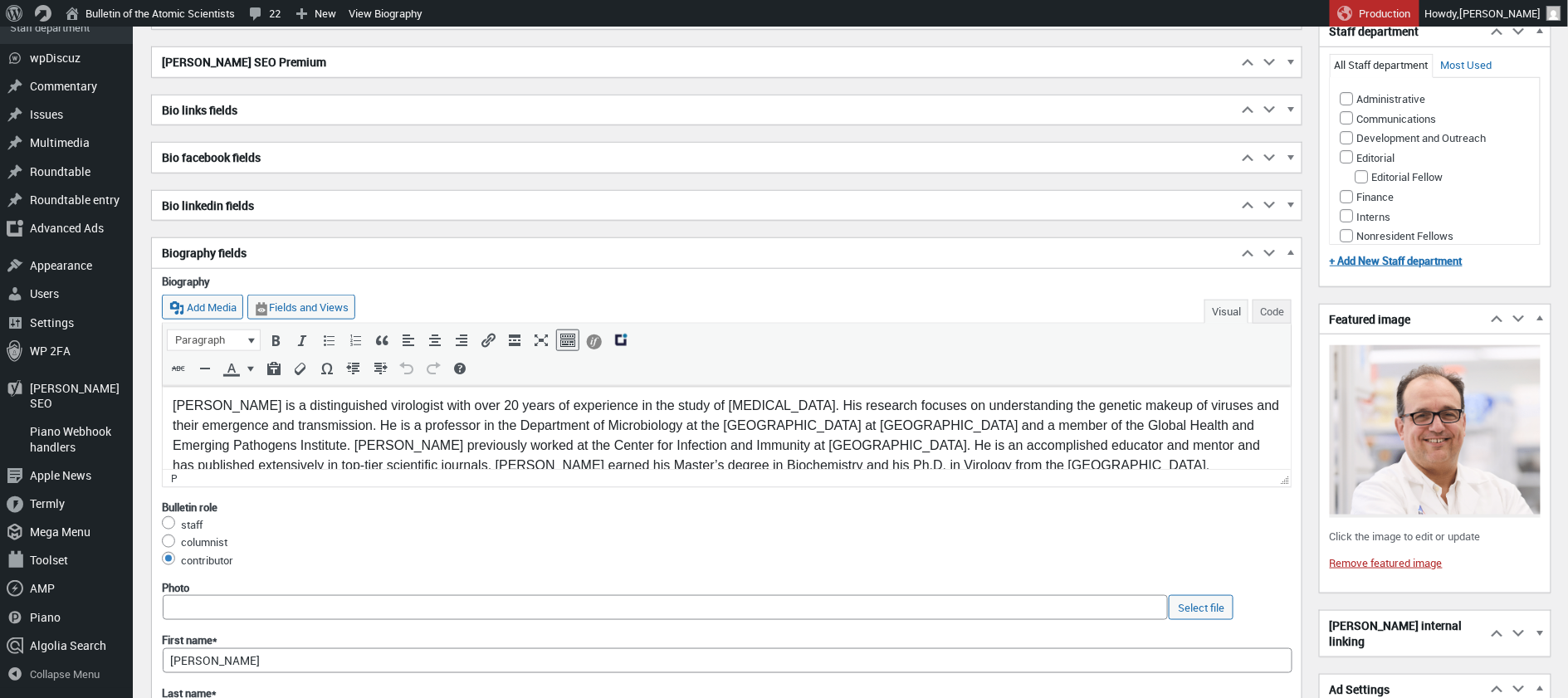
scroll to position [20, 0]
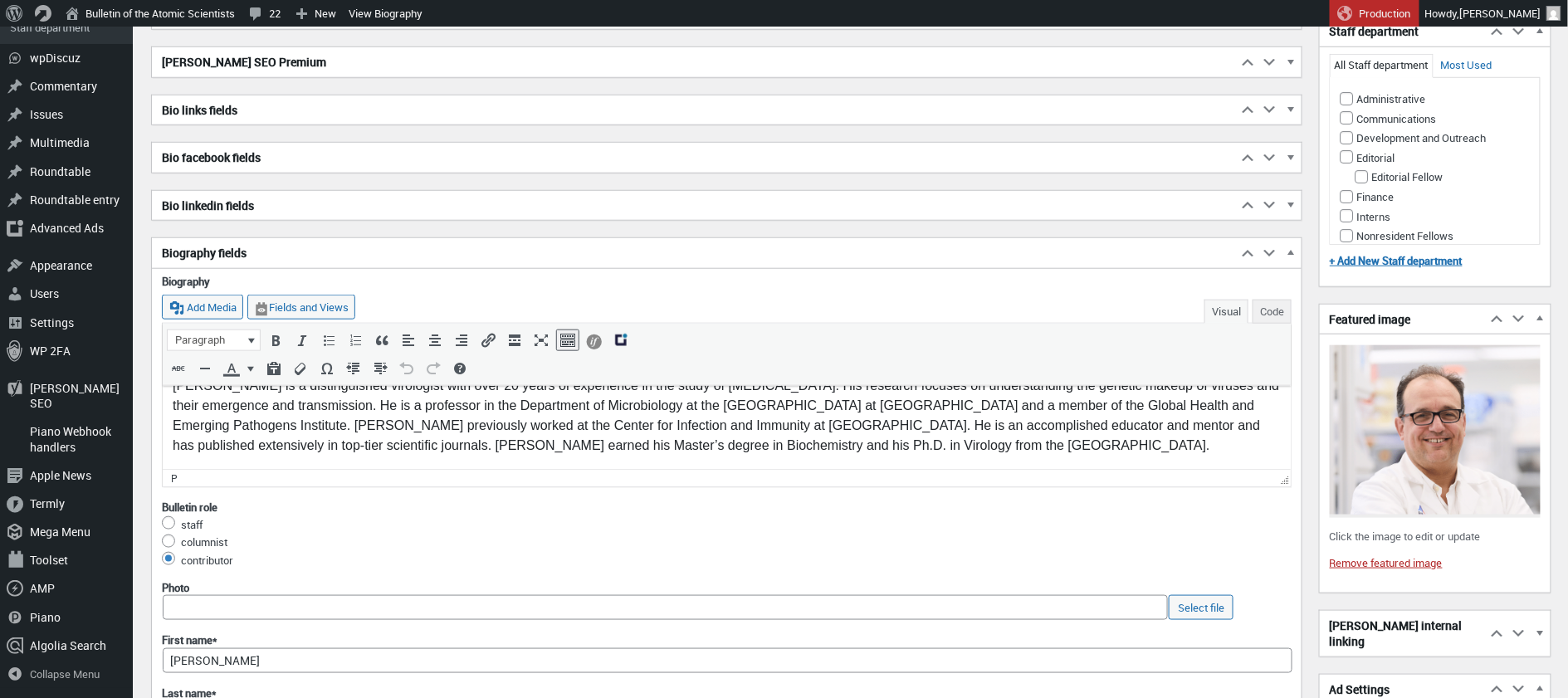
drag, startPoint x: 170, startPoint y: 404, endPoint x: 1134, endPoint y: 462, distance: 965.7
click at [1135, 462] on html "Gustavo Palacios is a distinguished virologist with over 20 years of experience…" at bounding box center [725, 417] width 1128 height 103
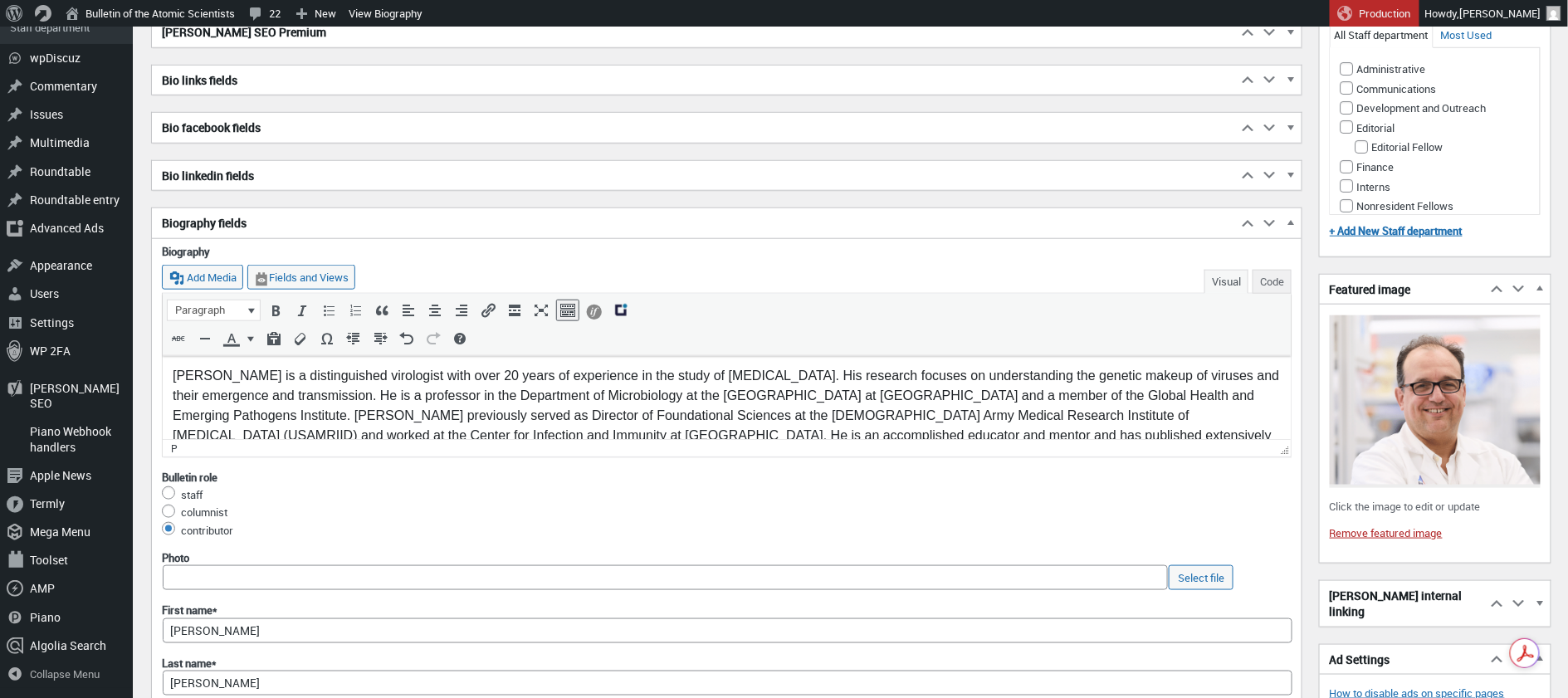
scroll to position [40, 0]
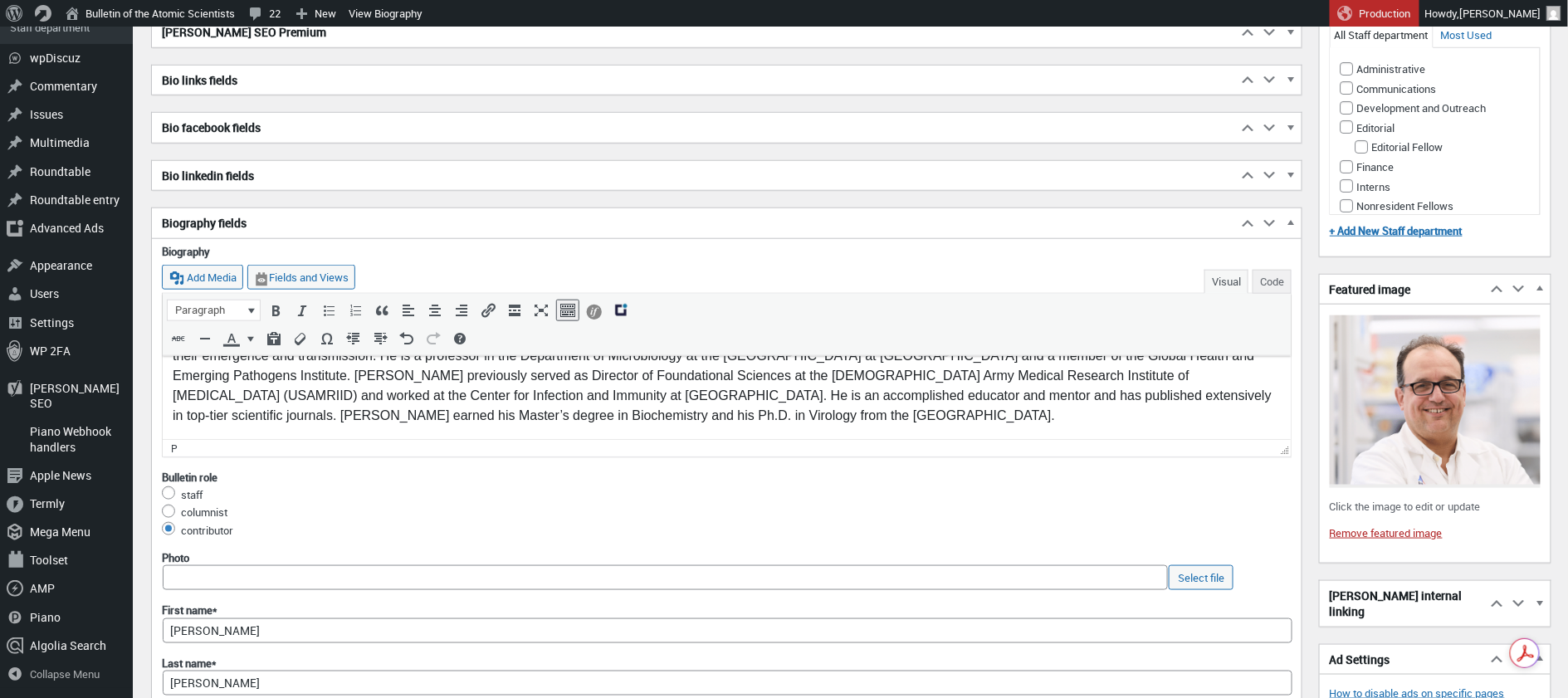
click at [248, 415] on span "Gustavo Palacios is a distinguished virologist with over 20 years of experience…" at bounding box center [725, 374] width 1107 height 93
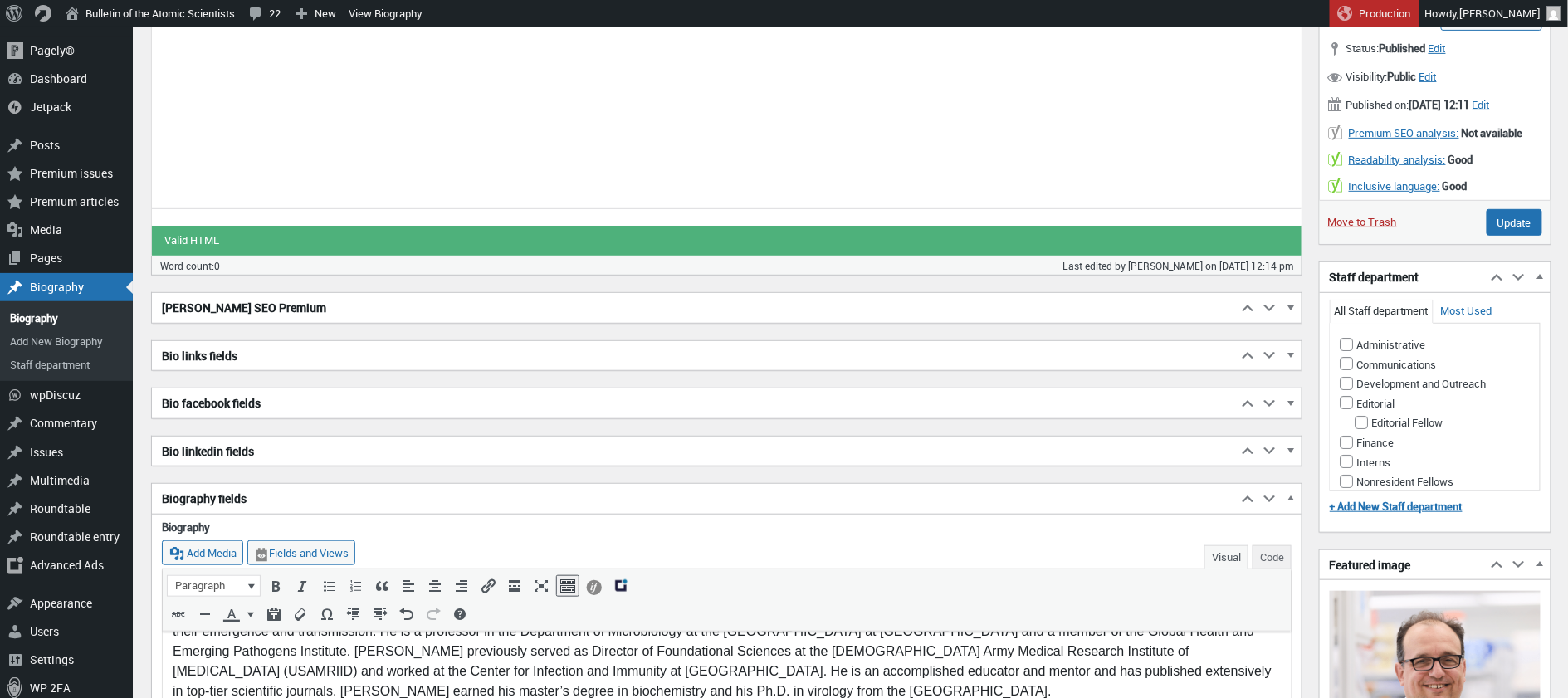
scroll to position [283, 0]
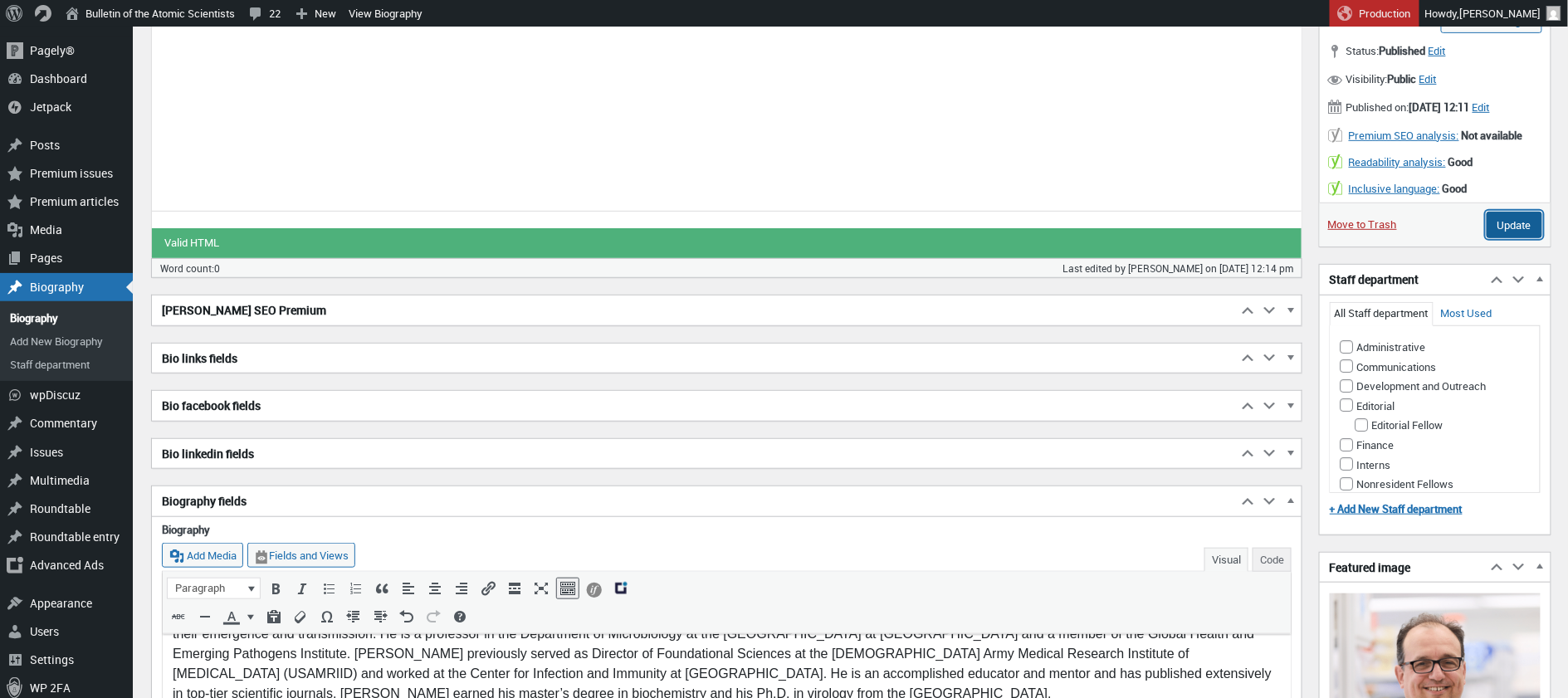
click at [1512, 238] on input "Update" at bounding box center [1515, 225] width 56 height 27
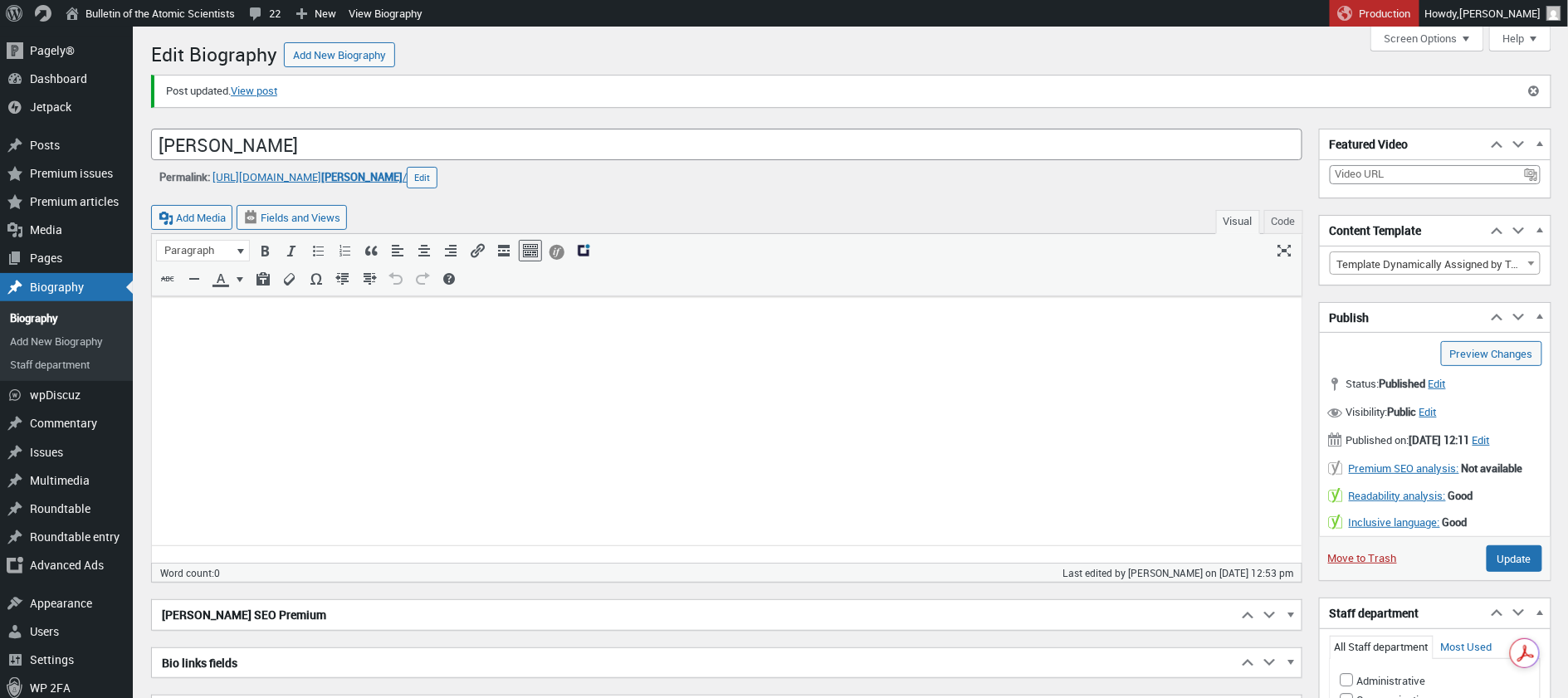
scroll to position [12, 0]
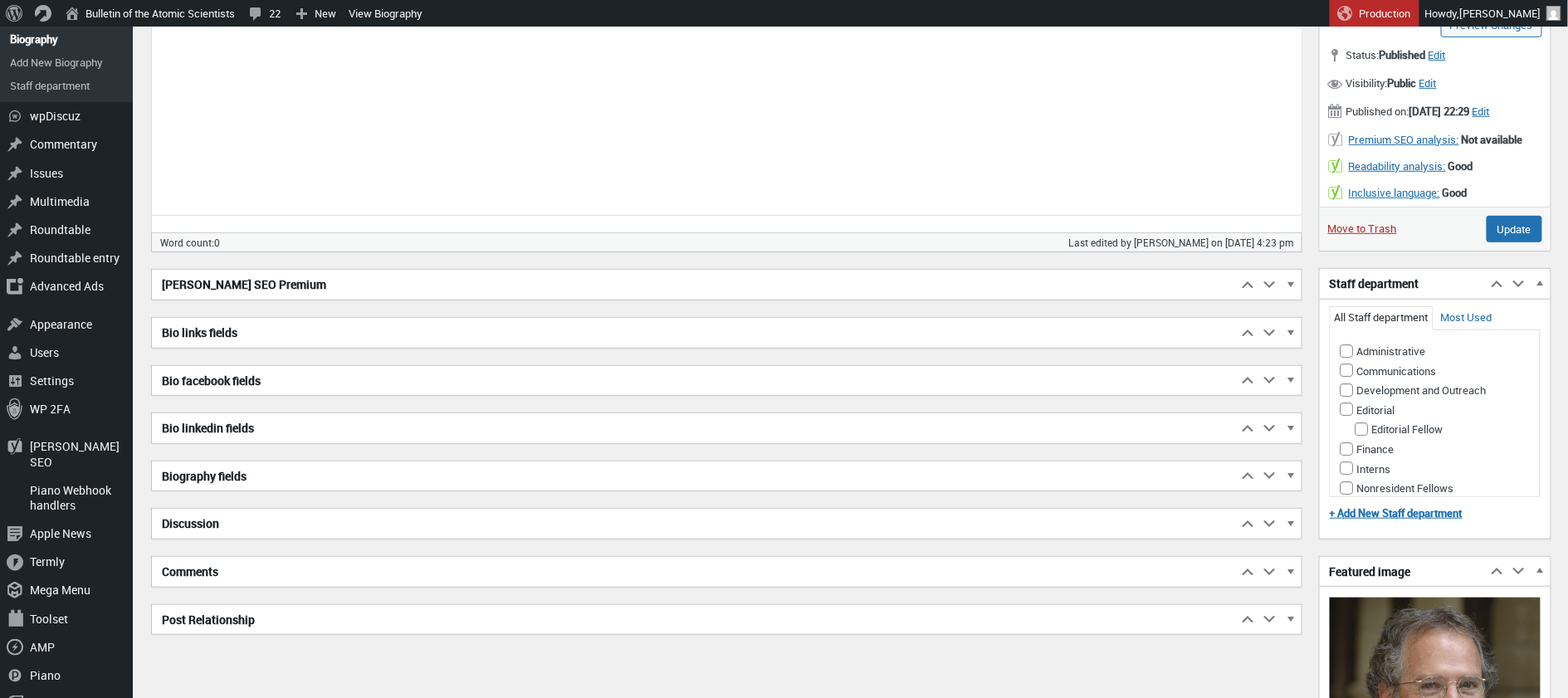
scroll to position [285, 0]
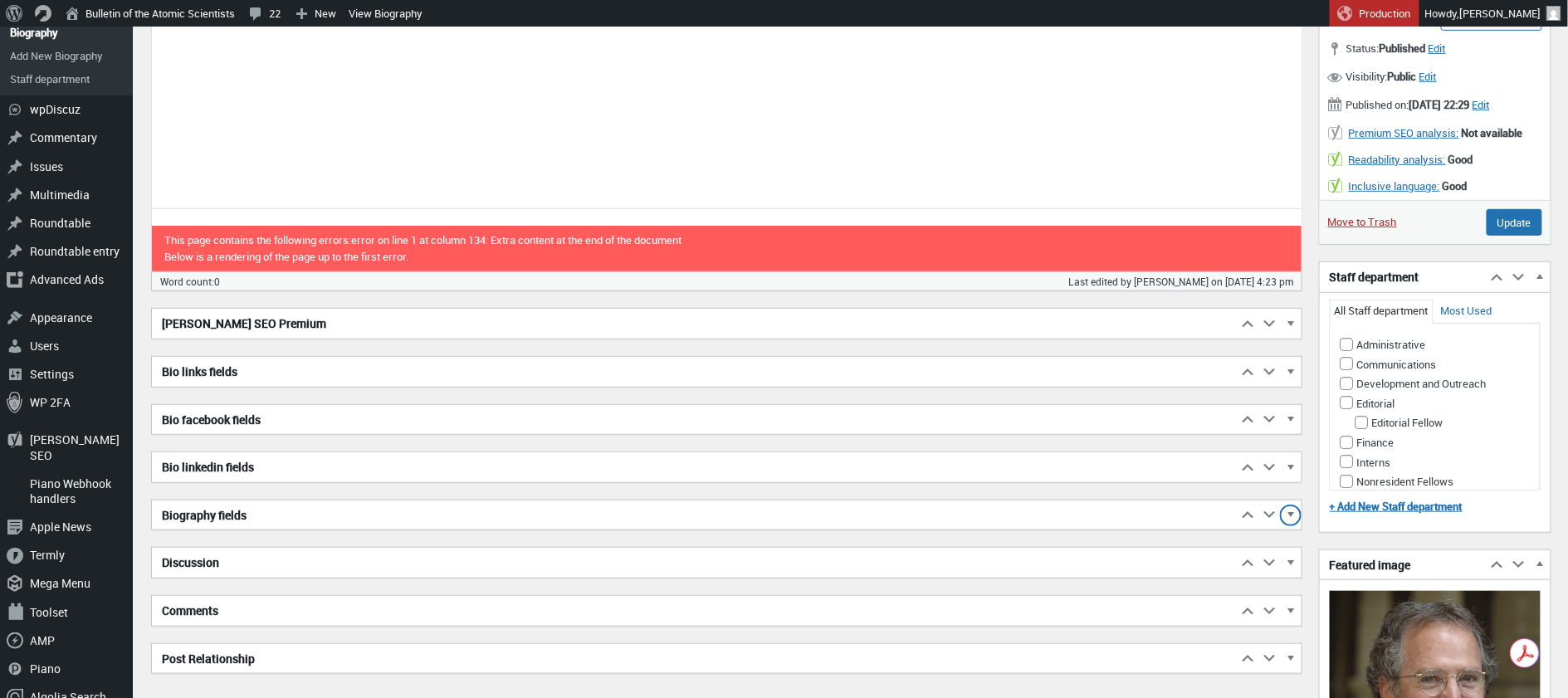
click at [1292, 513] on span "button" at bounding box center [1291, 518] width 17 height 15
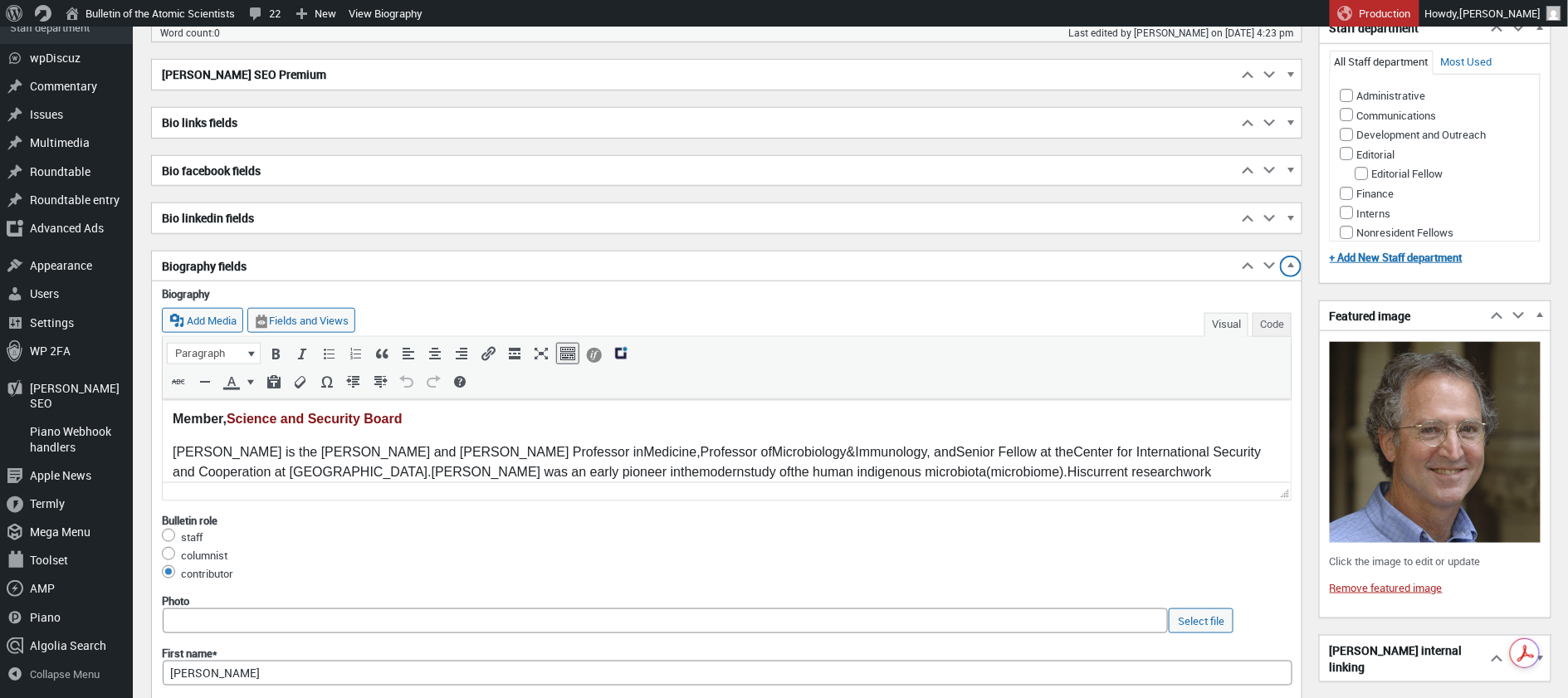
scroll to position [547, 0]
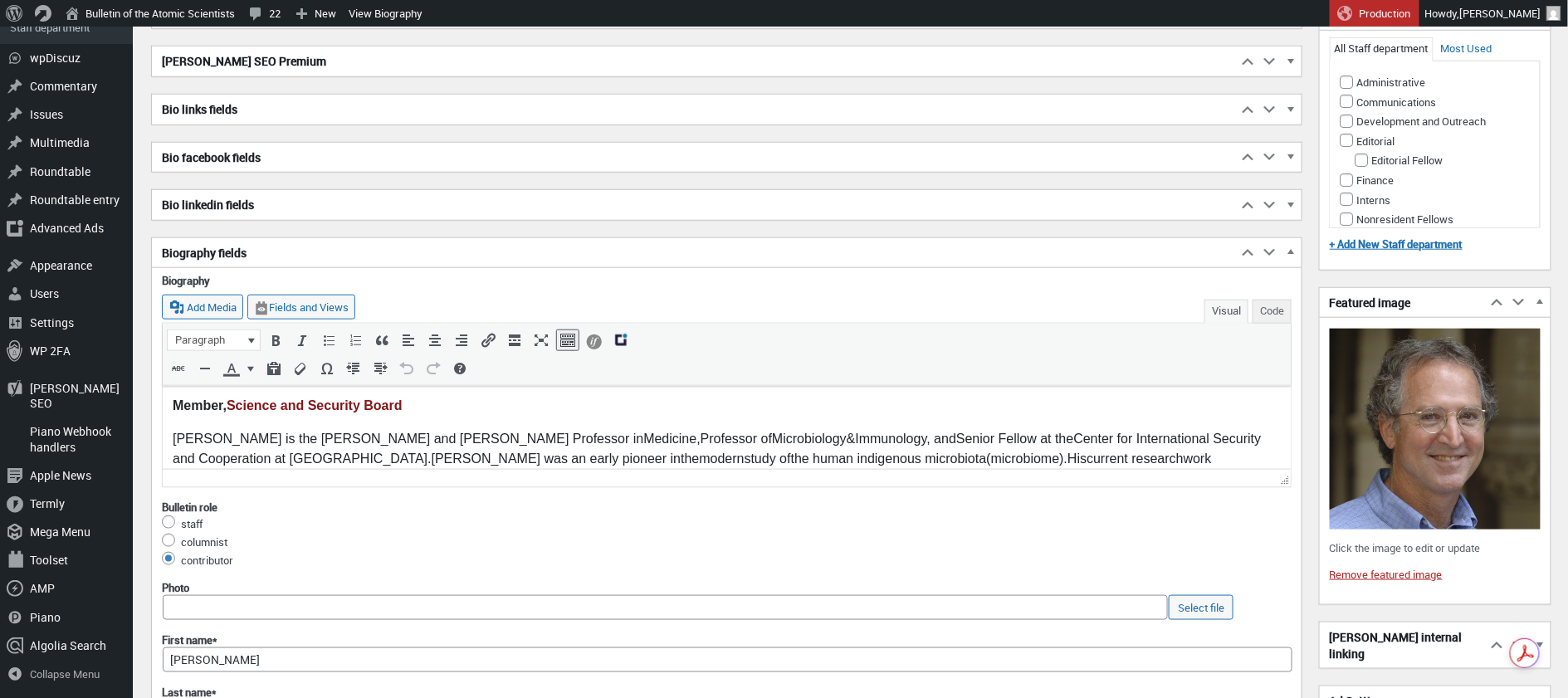
click at [211, 438] on span "David Relman" at bounding box center [227, 437] width 110 height 14
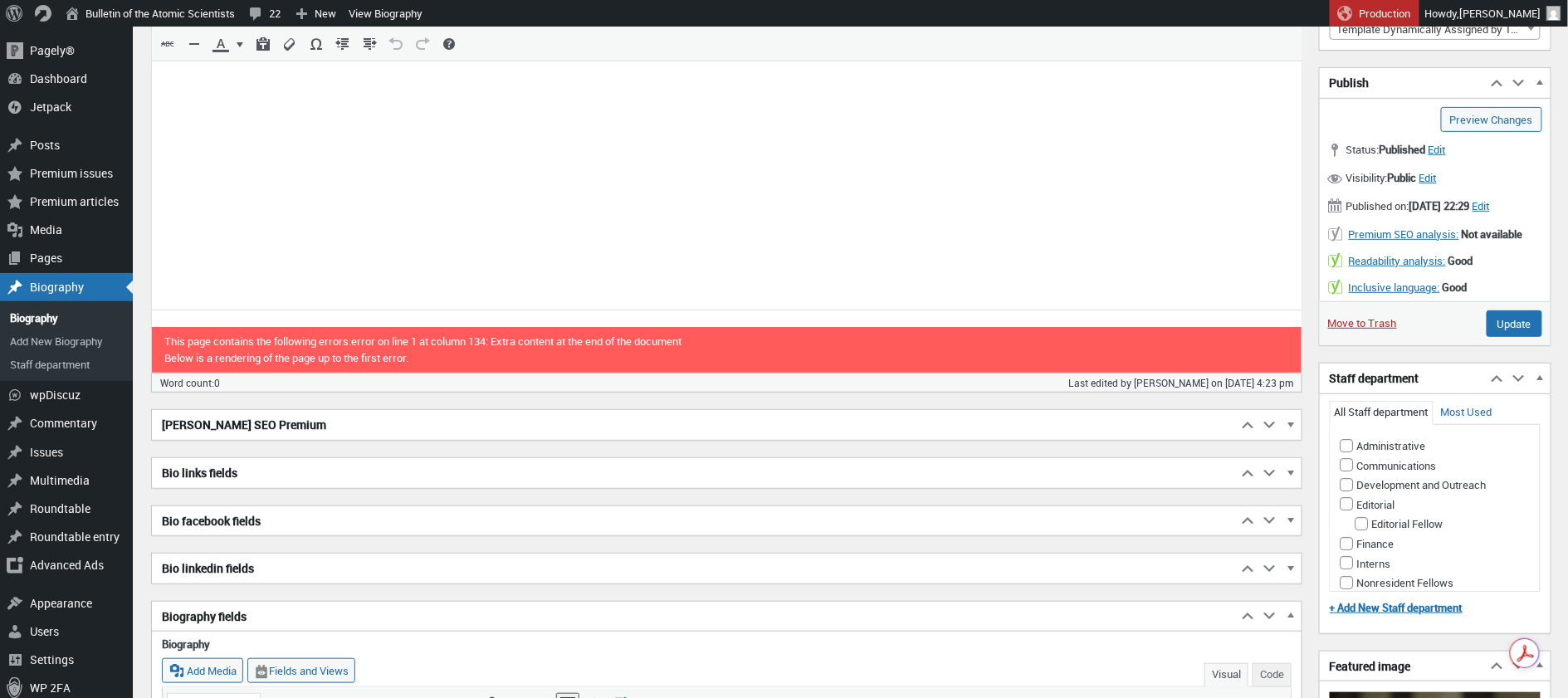
scroll to position [184, 0]
click at [1524, 336] on input "Update" at bounding box center [1515, 325] width 56 height 27
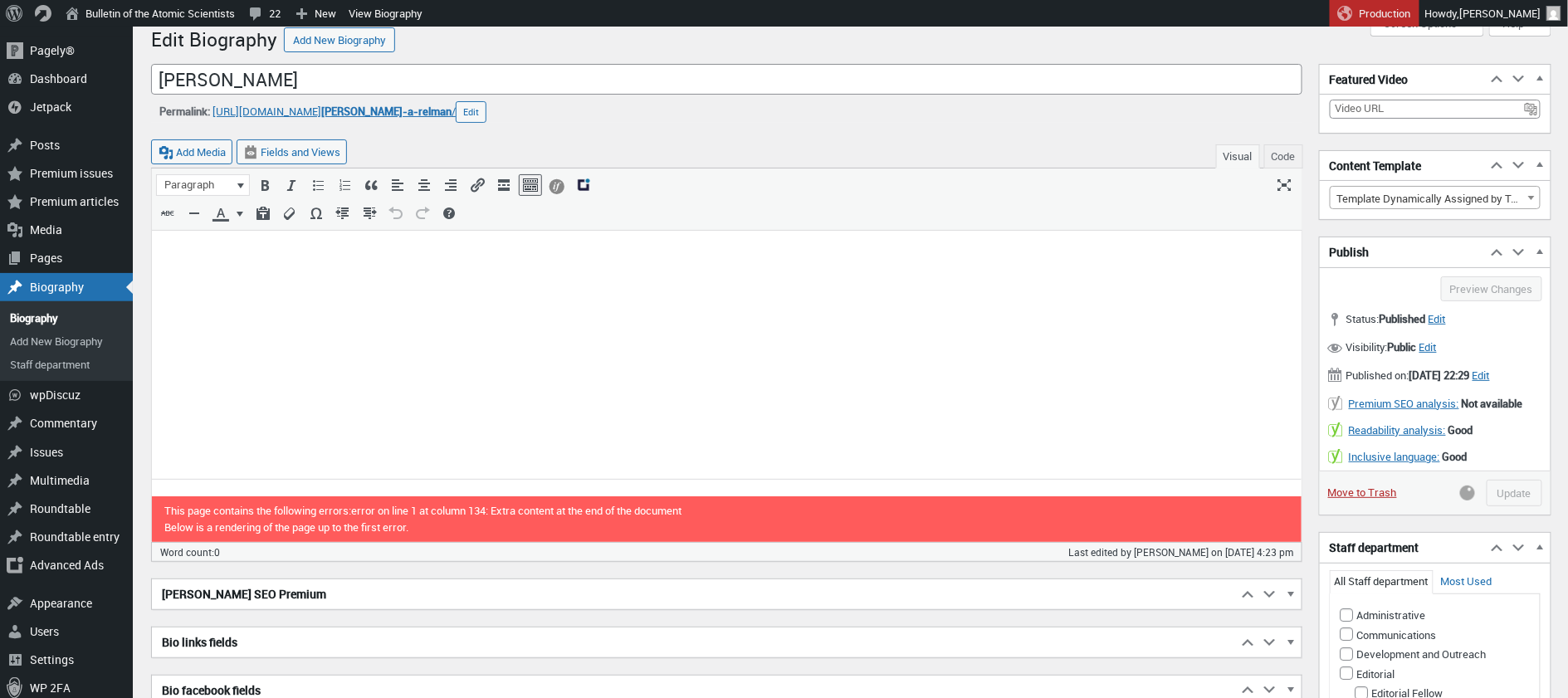
scroll to position [0, 0]
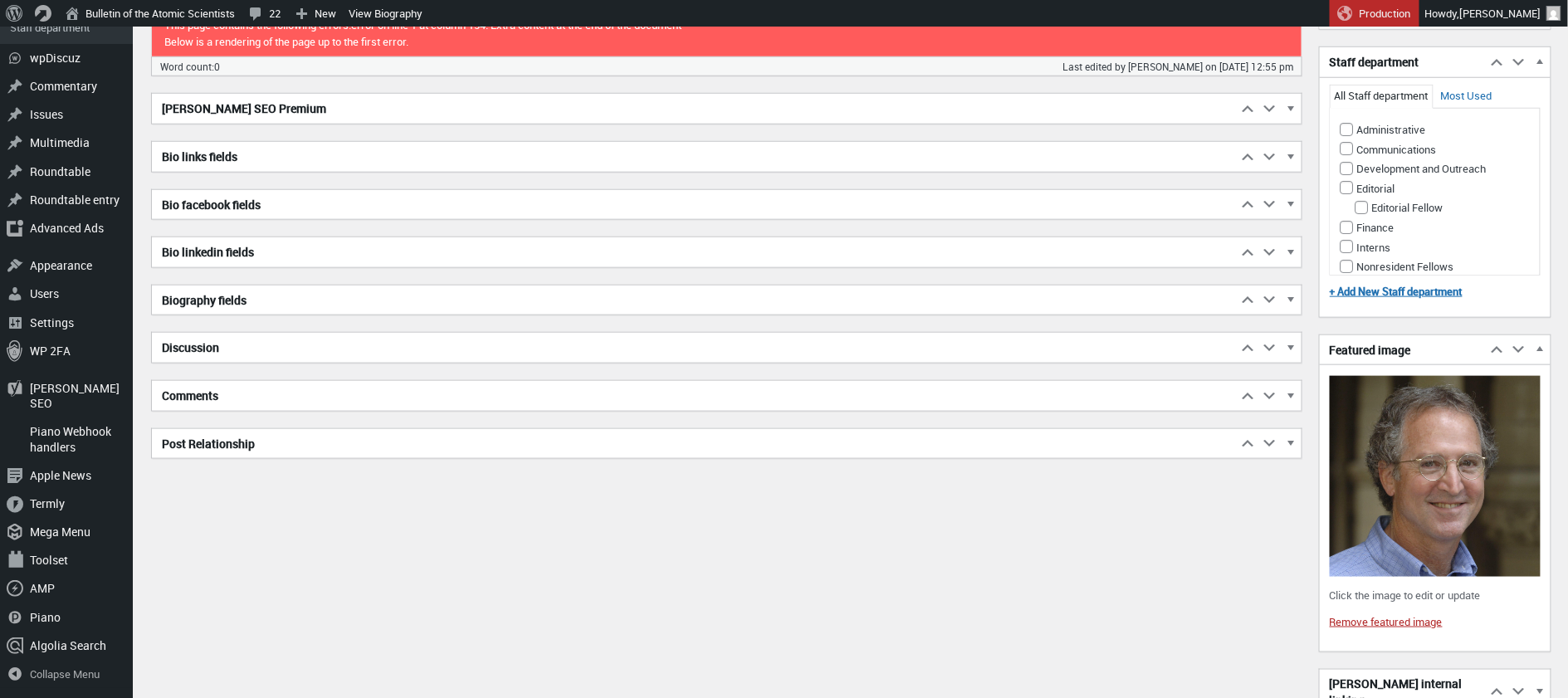
scroll to position [633, 0]
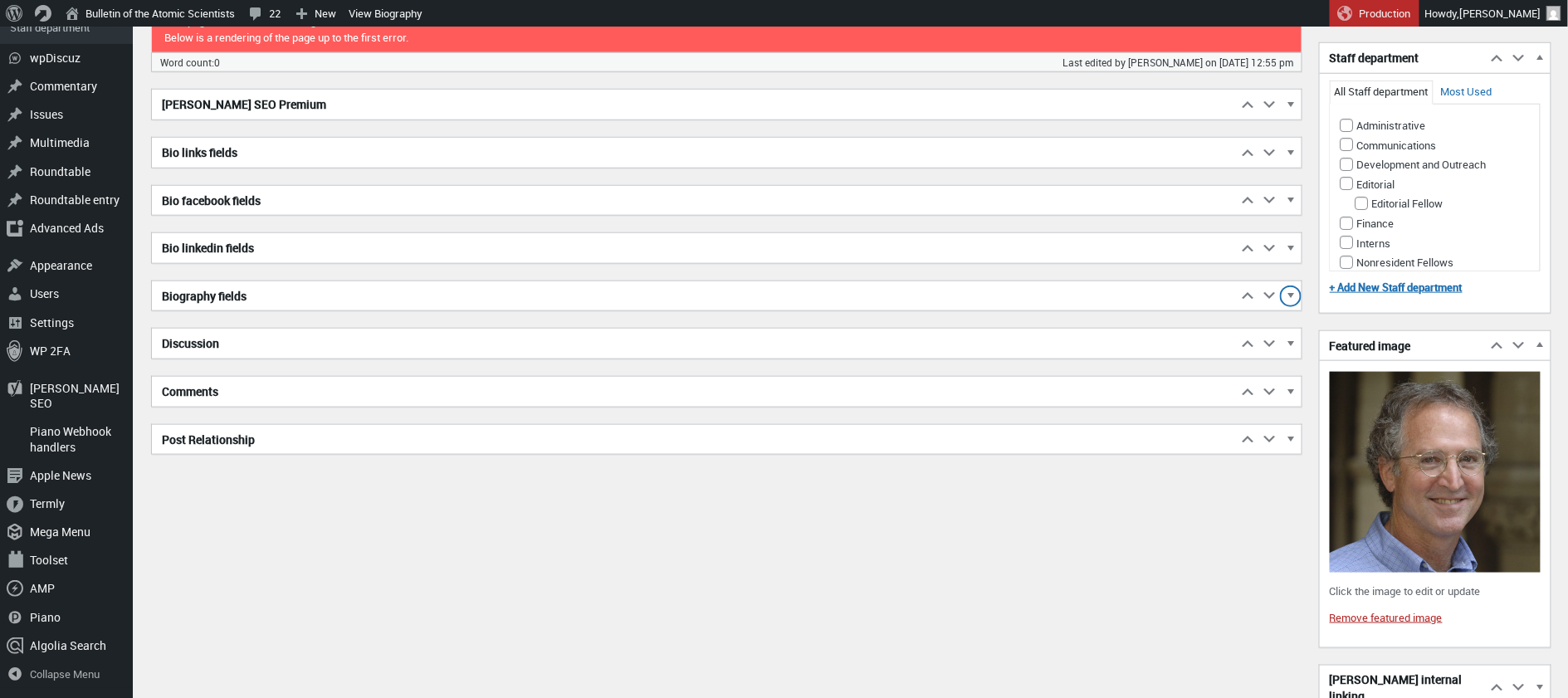
click at [1291, 291] on span "button" at bounding box center [1291, 299] width 17 height 15
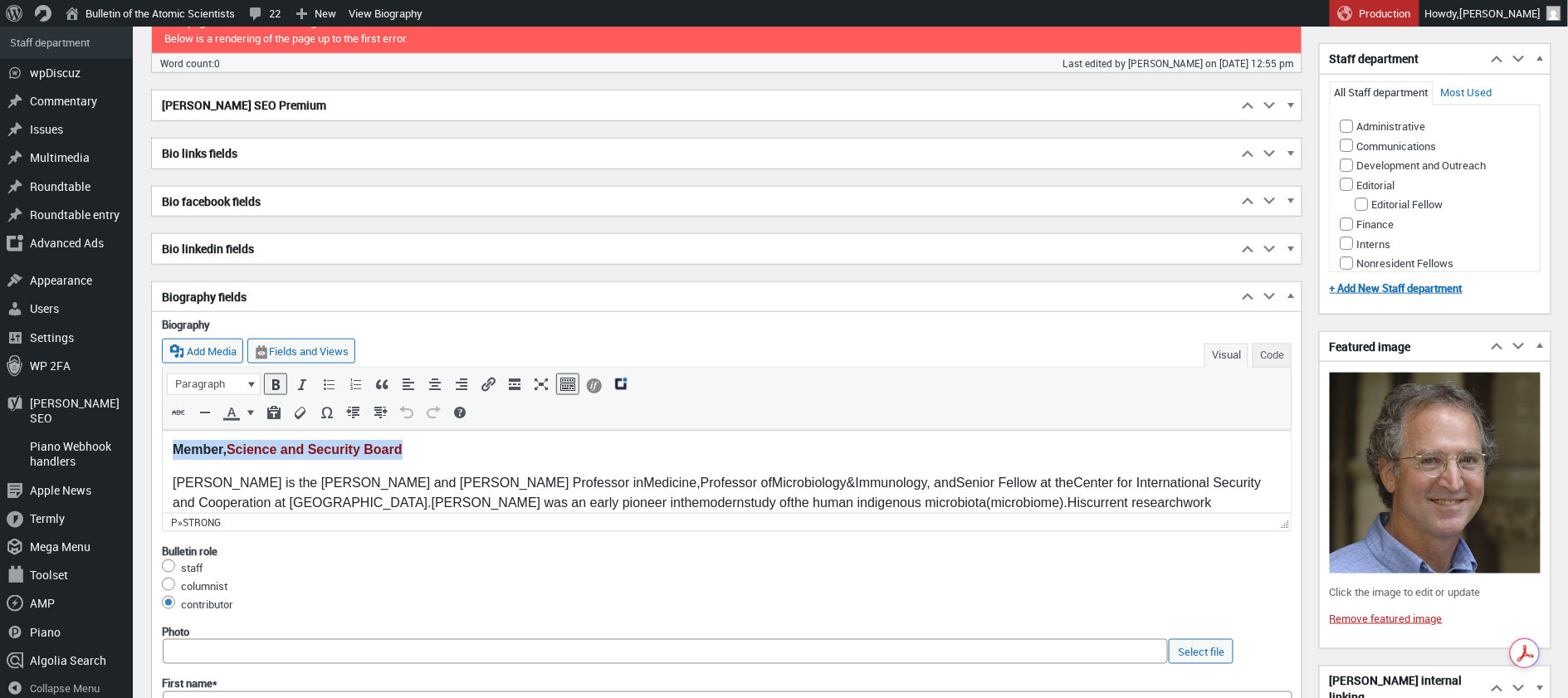
drag, startPoint x: 172, startPoint y: 447, endPoint x: 487, endPoint y: 457, distance: 315.2
click at [487, 457] on p "Member, Science and Security Board" at bounding box center [726, 449] width 1109 height 20
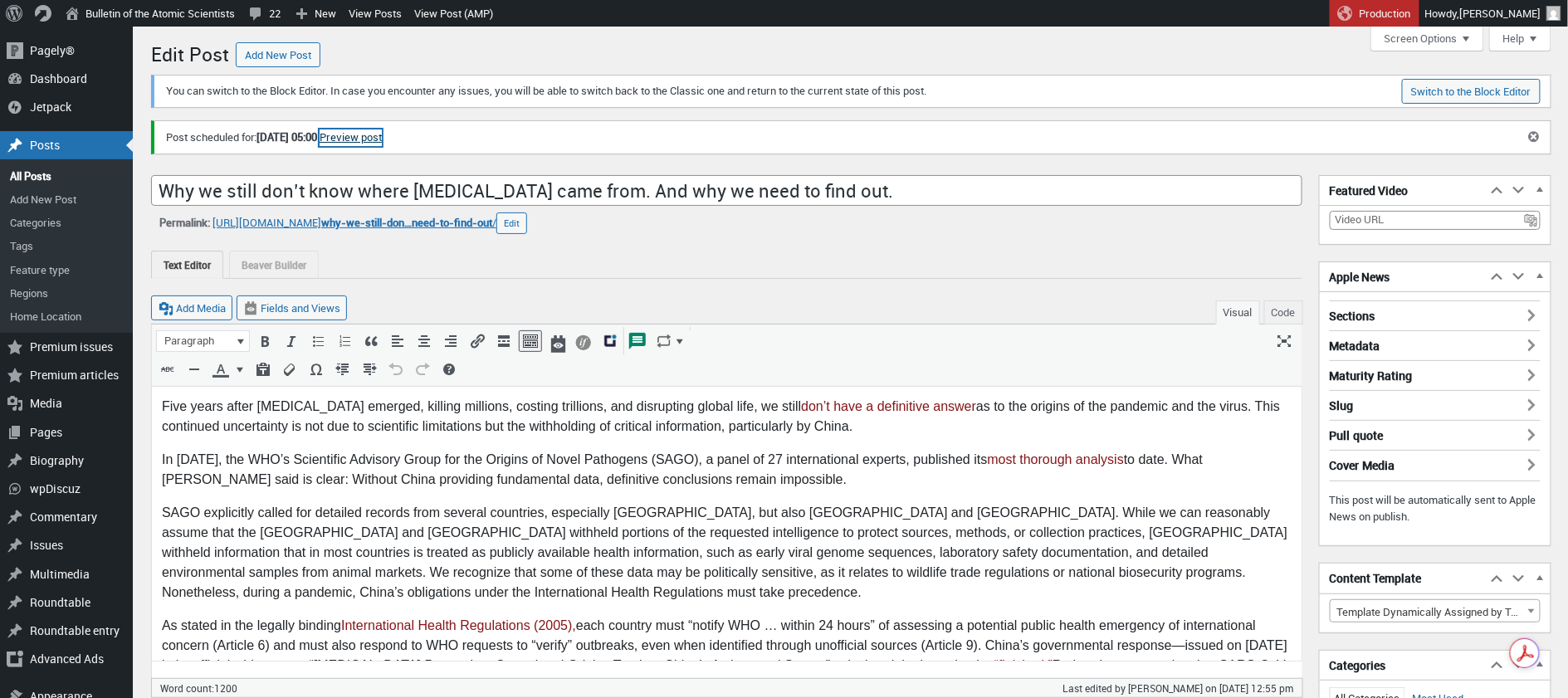
click at [382, 133] on link "Preview post" at bounding box center [351, 138] width 62 height 17
click at [281, 13] on span "22" at bounding box center [275, 13] width 12 height 27
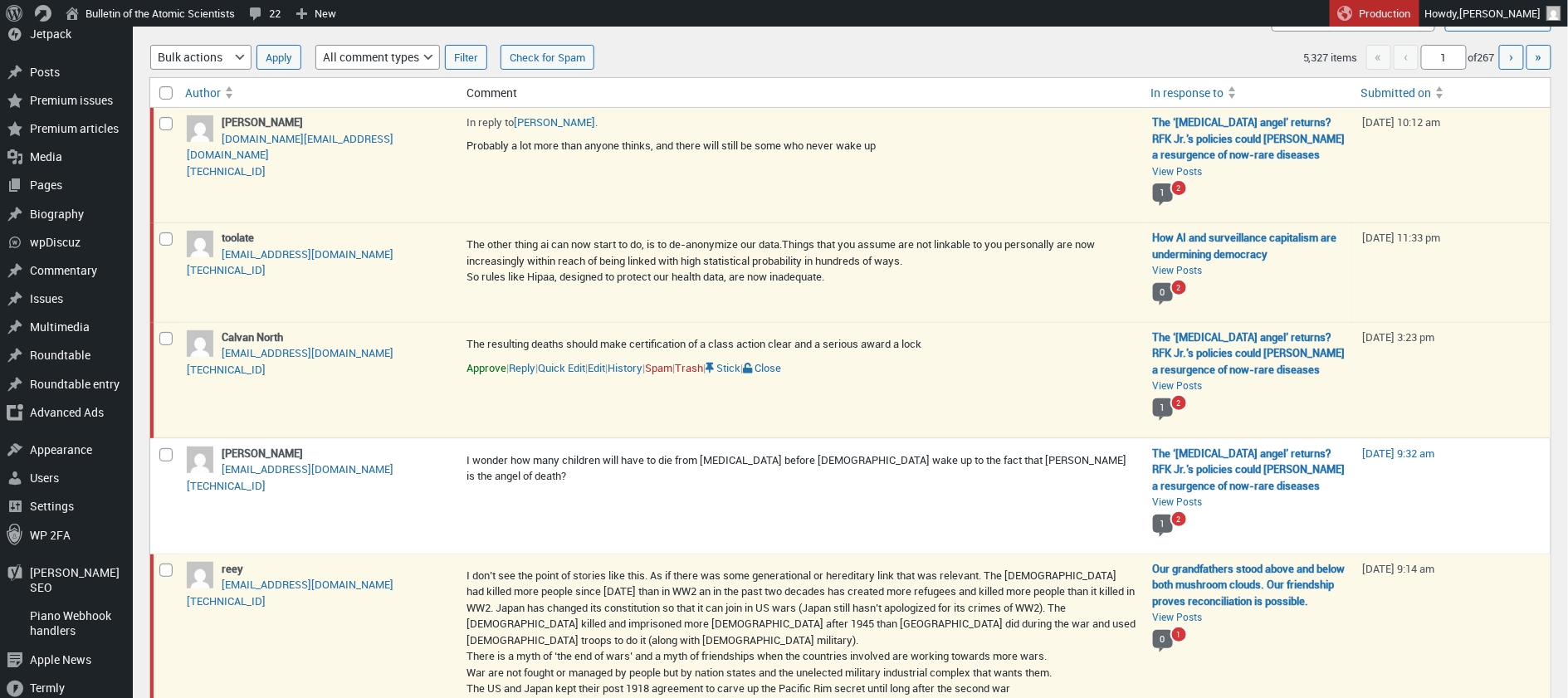
scroll to position [68, 0]
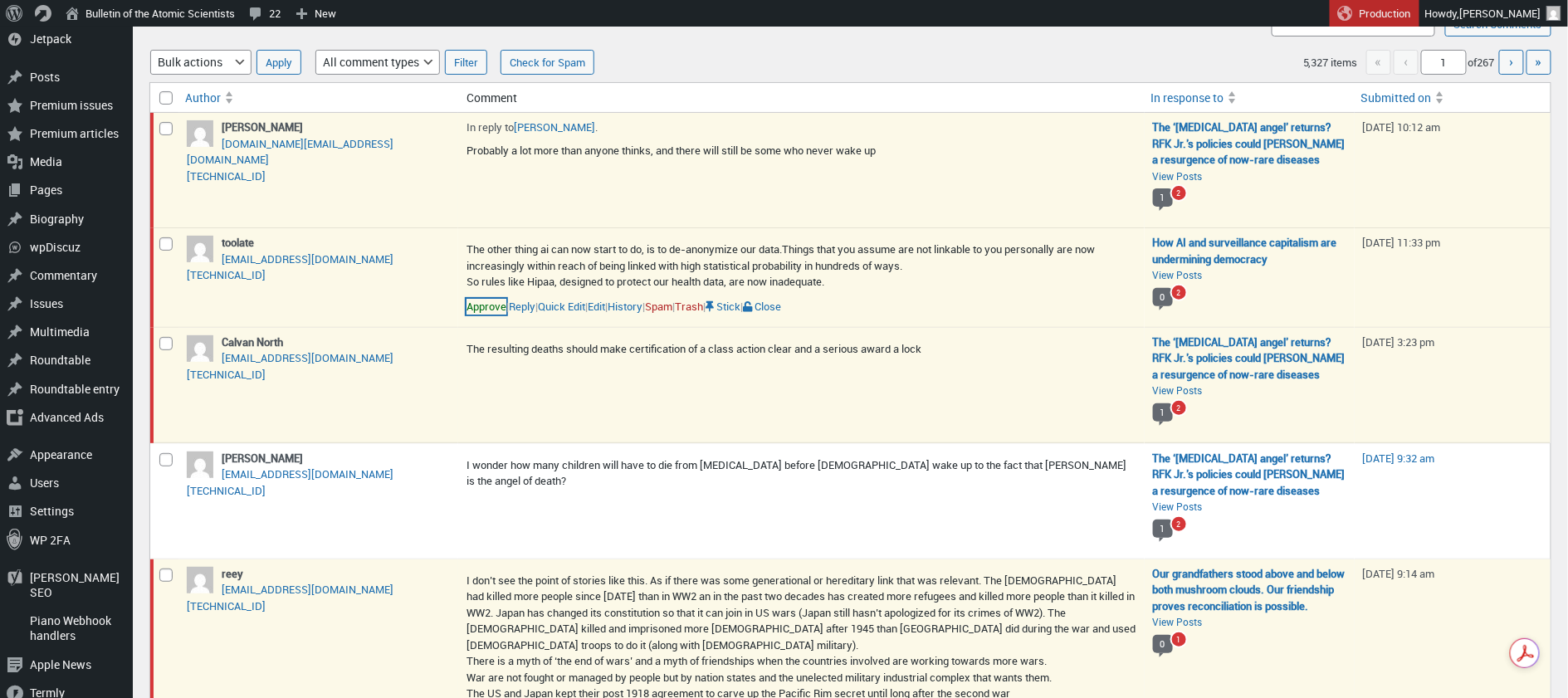
click at [489, 305] on link "Approve" at bounding box center [486, 307] width 40 height 17
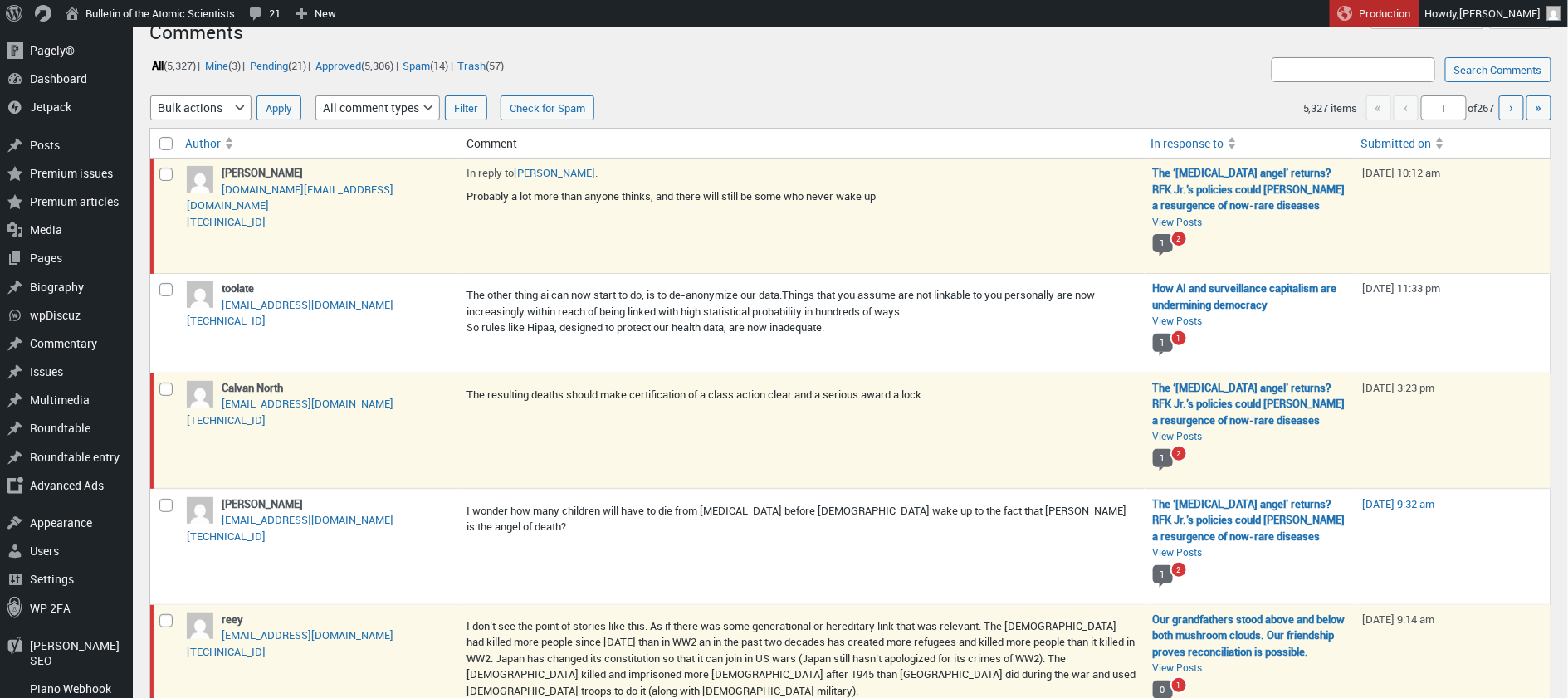
scroll to position [0, 0]
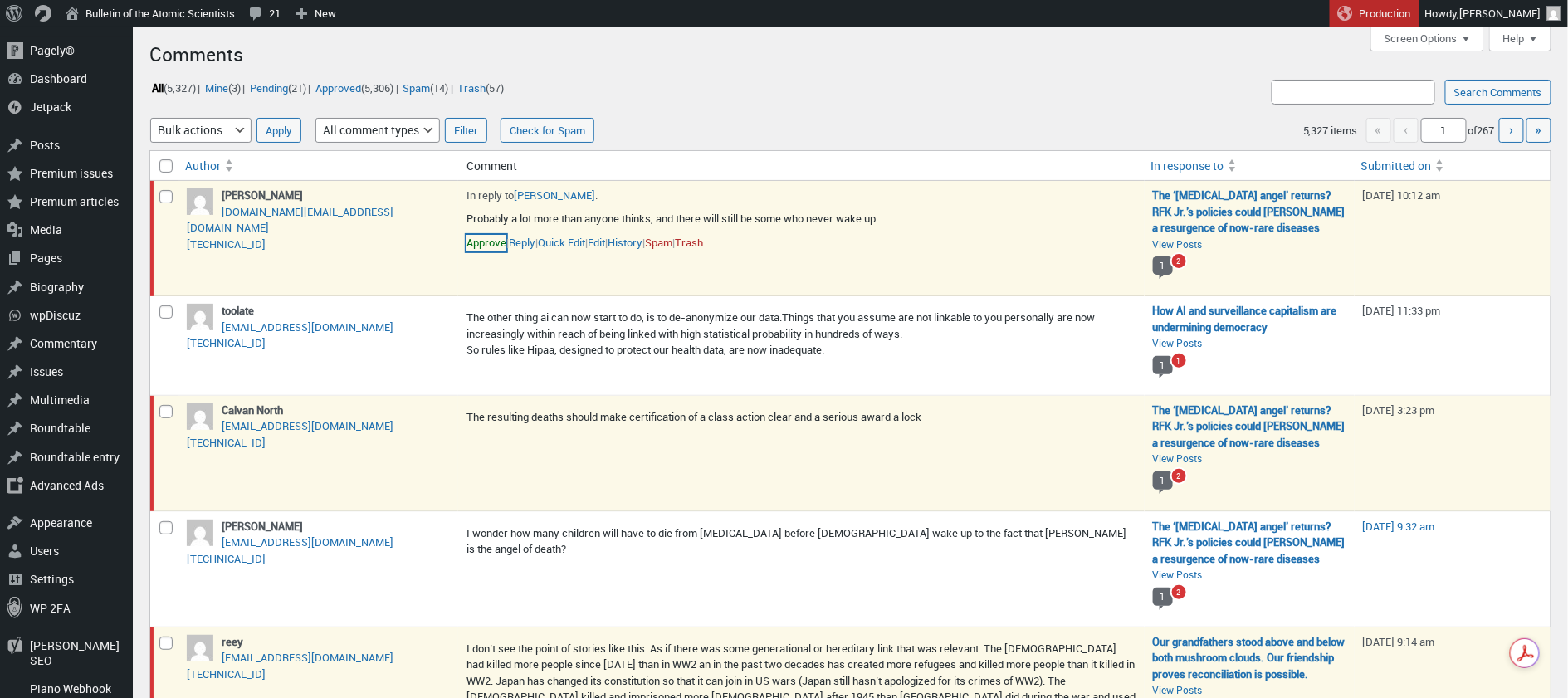
drag, startPoint x: 479, startPoint y: 241, endPoint x: 439, endPoint y: 251, distance: 41.2
click at [479, 241] on link "Approve" at bounding box center [486, 243] width 40 height 17
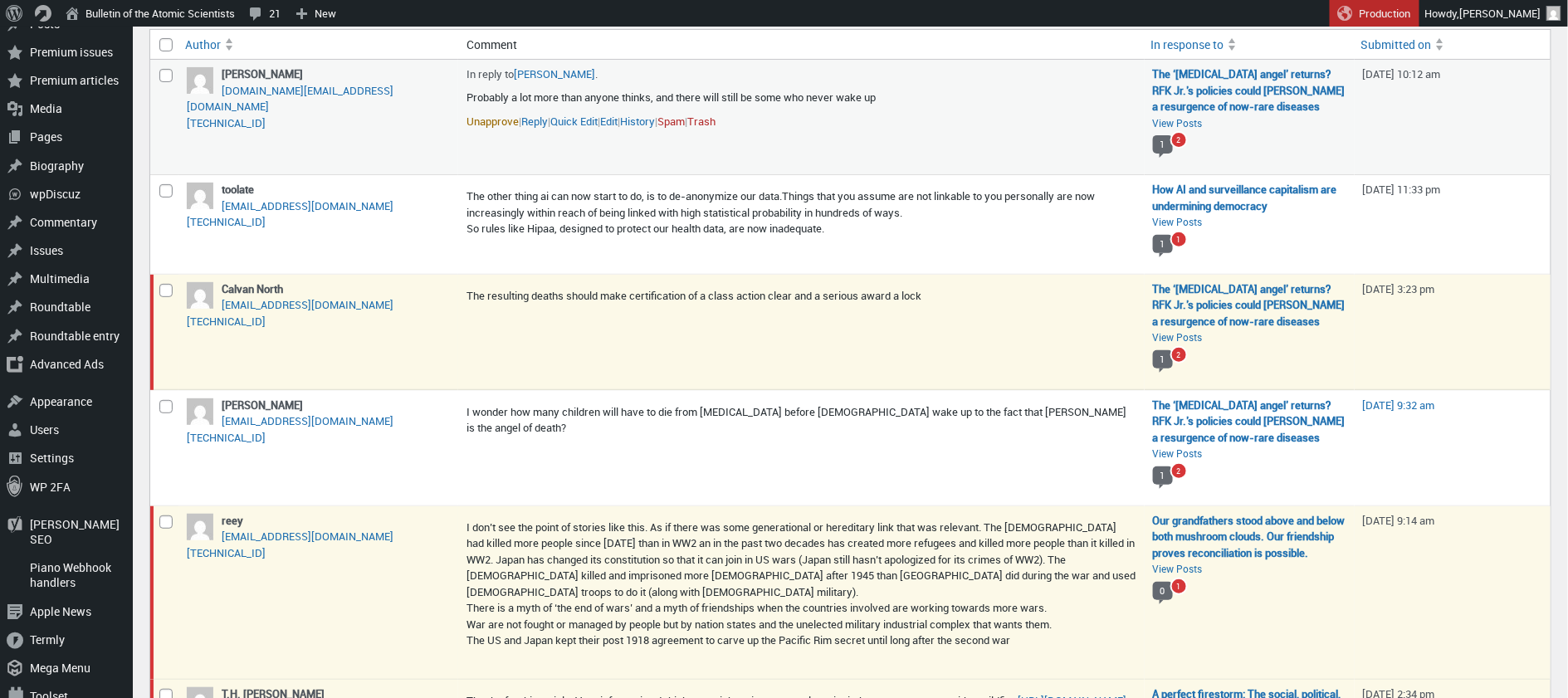
scroll to position [125, 0]
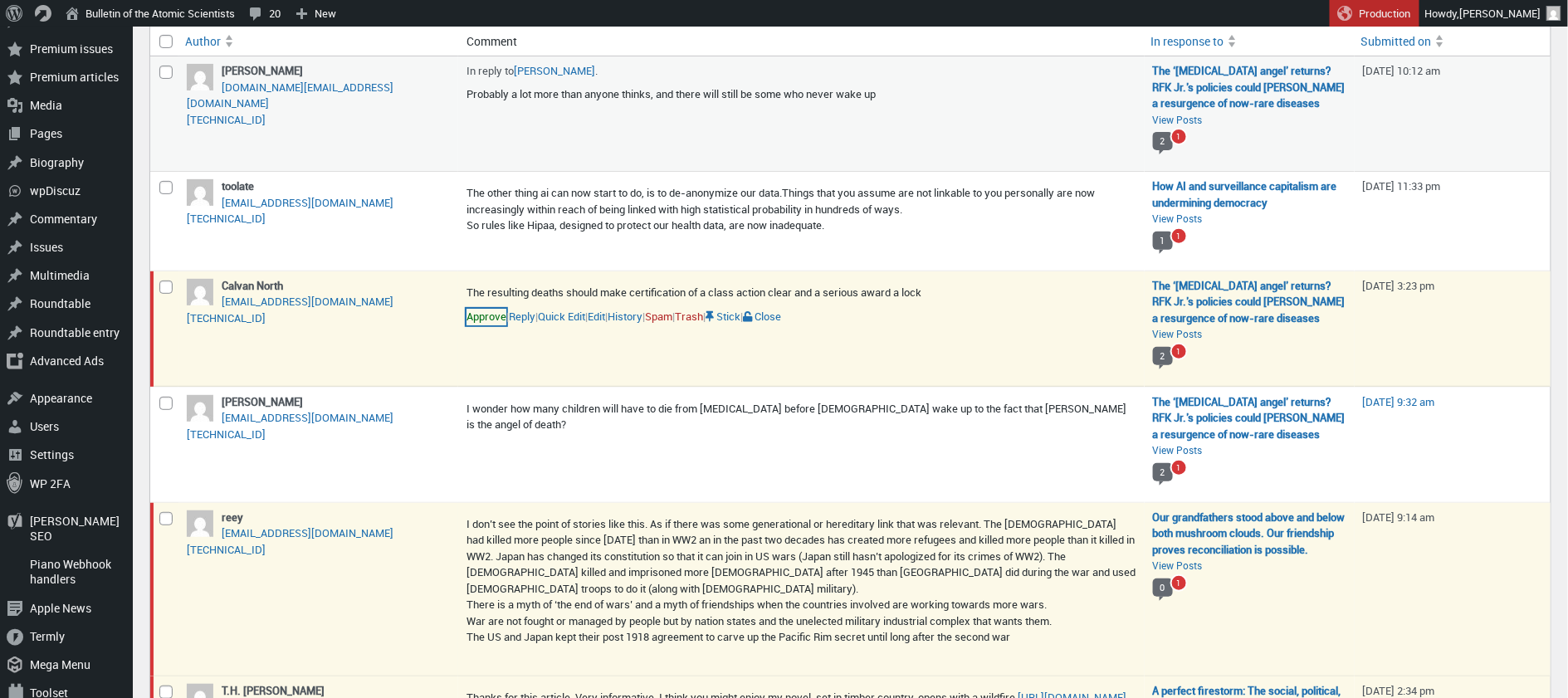
click at [490, 313] on link "Approve" at bounding box center [486, 317] width 40 height 17
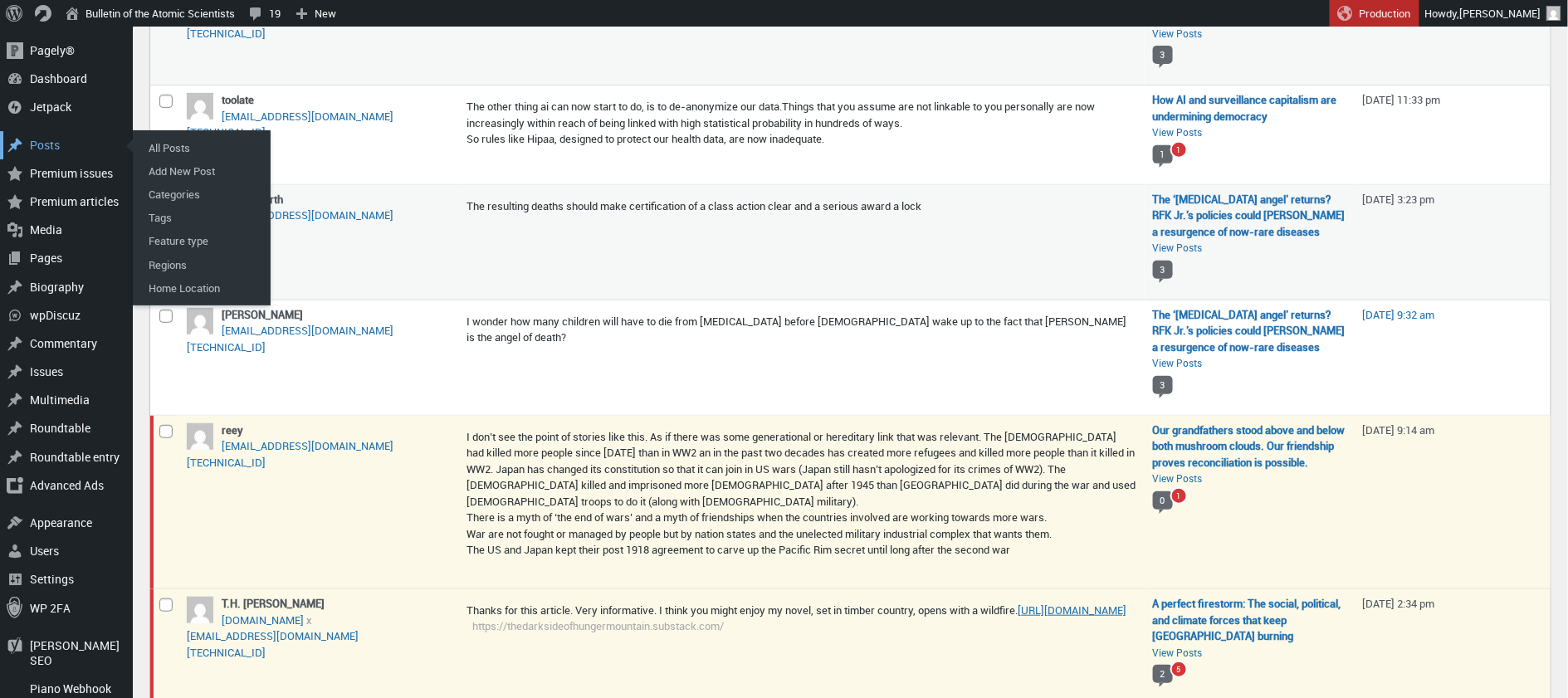
scroll to position [209, 0]
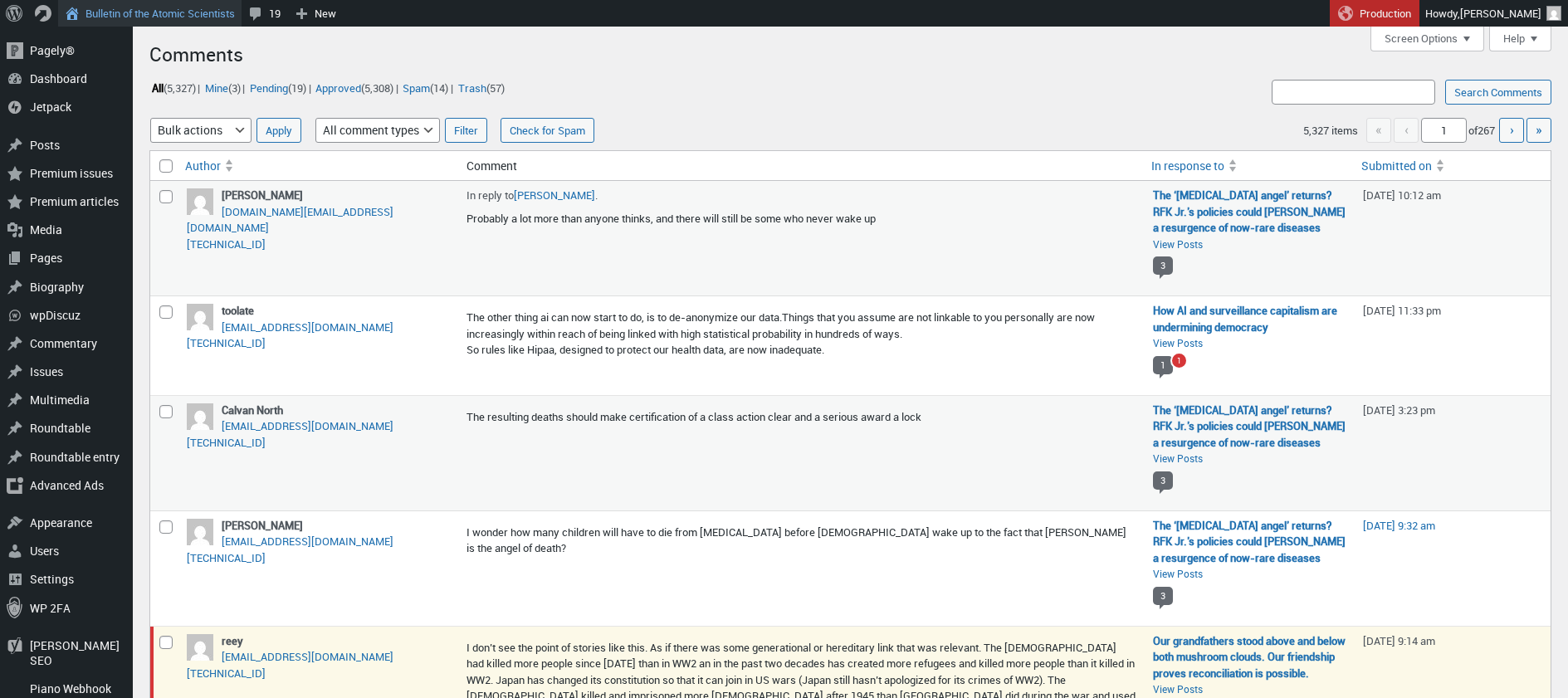
scroll to position [209, 0]
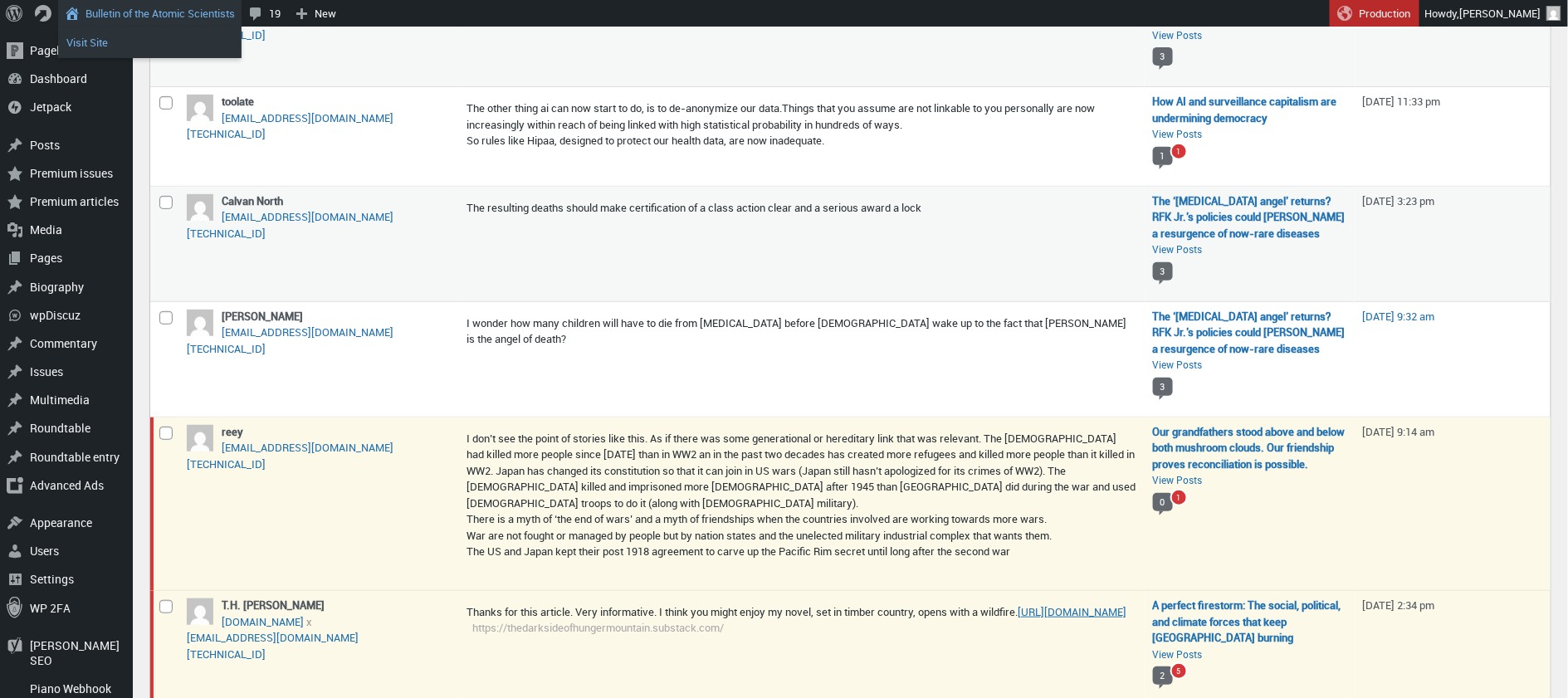
click at [101, 36] on link "Visit Site" at bounding box center [150, 42] width 184 height 22
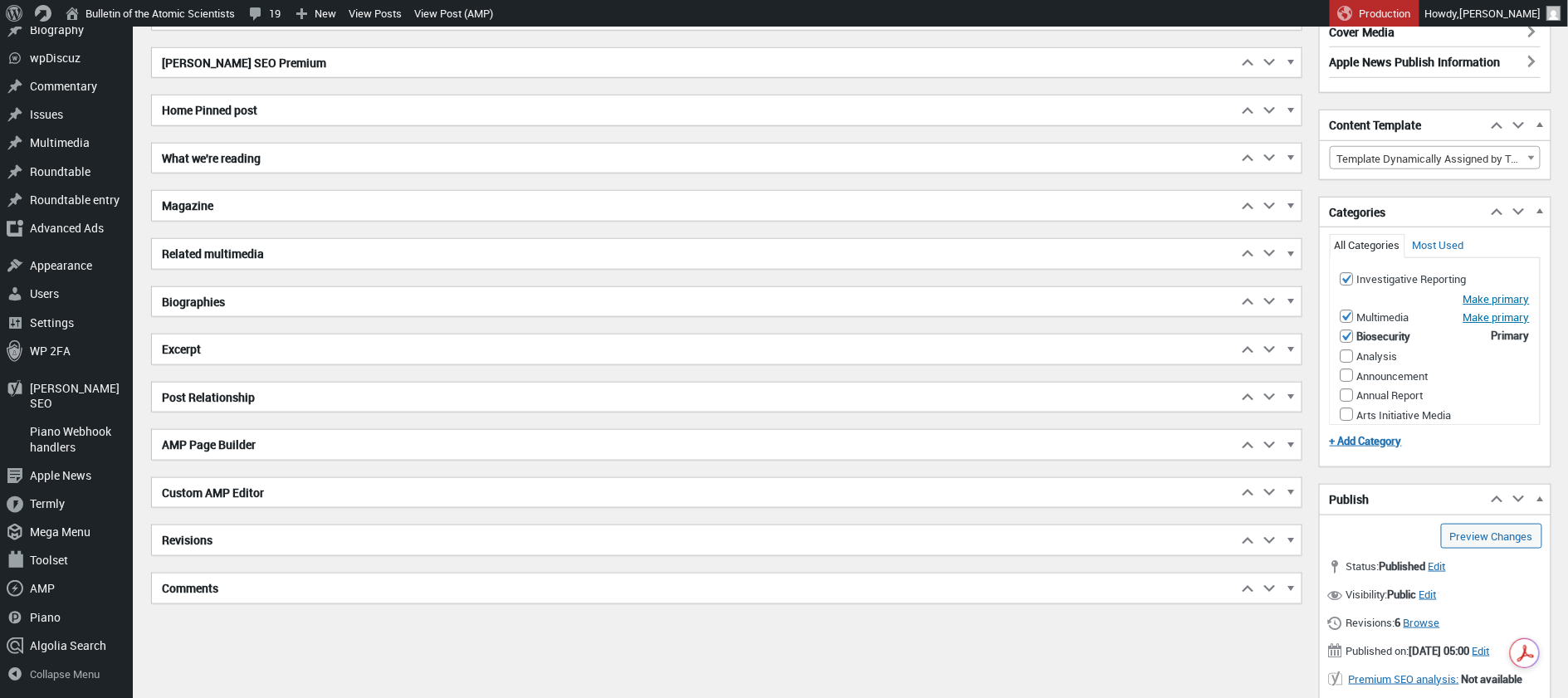
scroll to position [535, 0]
click at [1293, 342] on span "button" at bounding box center [1291, 349] width 17 height 15
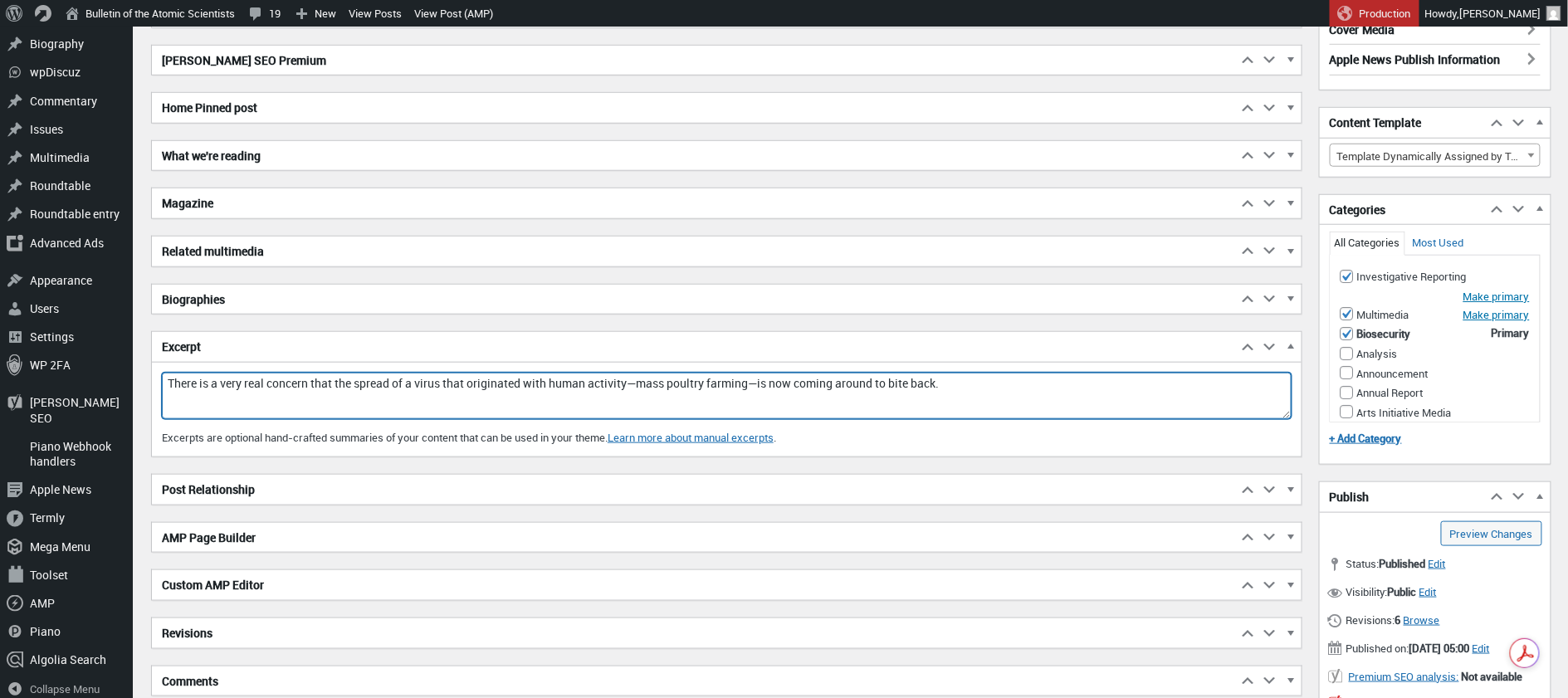
drag, startPoint x: 167, startPoint y: 376, endPoint x: 1006, endPoint y: 400, distance: 839.3
click at [1006, 400] on textarea "There is a very real concern that the spread of a virus that originated with hu…" at bounding box center [726, 395] width 1130 height 46
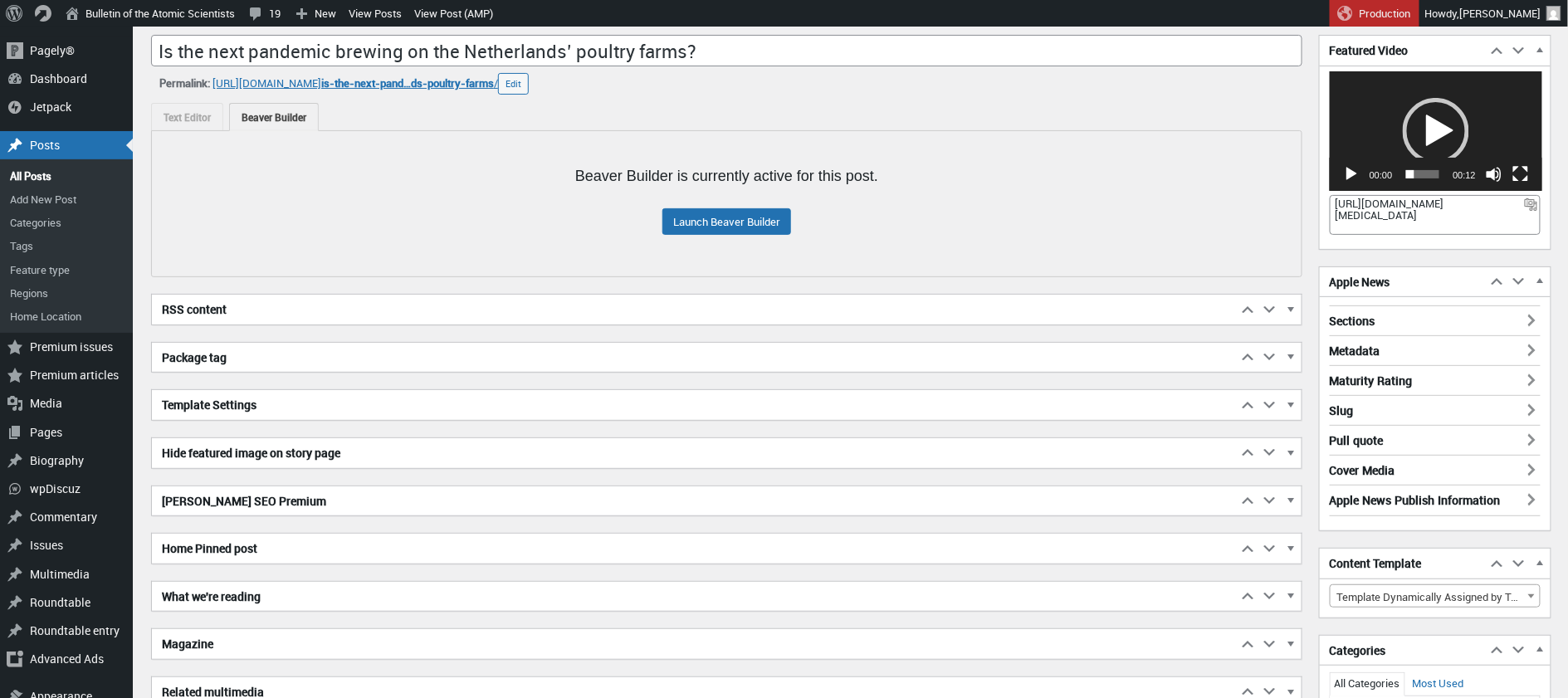
scroll to position [0, 0]
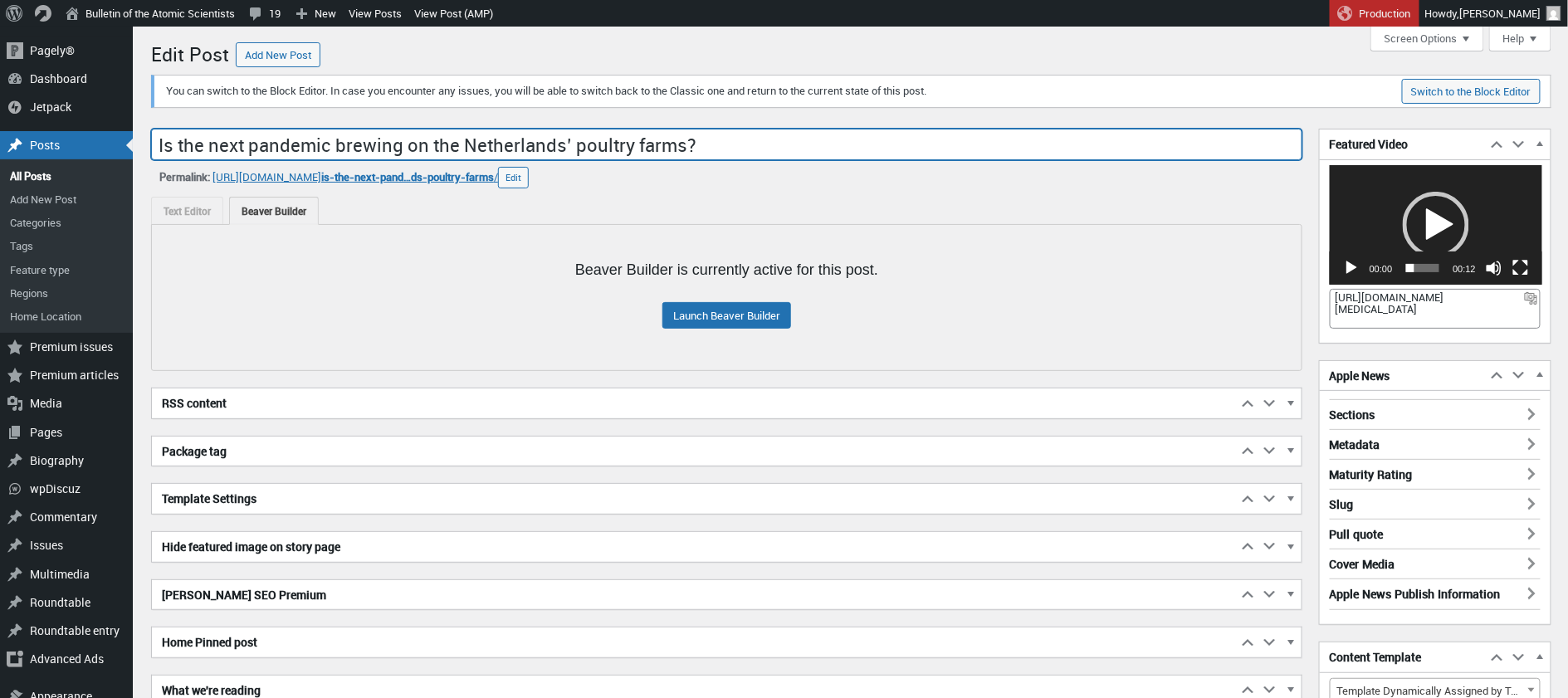
drag, startPoint x: 690, startPoint y: 142, endPoint x: -37, endPoint y: 152, distance: 727.1
click at [0, 152] on html "Skip to main content Skip to toolbar Pagely® Pagely® App Dashboard App Stats Pr…" at bounding box center [784, 349] width 1568 height 698
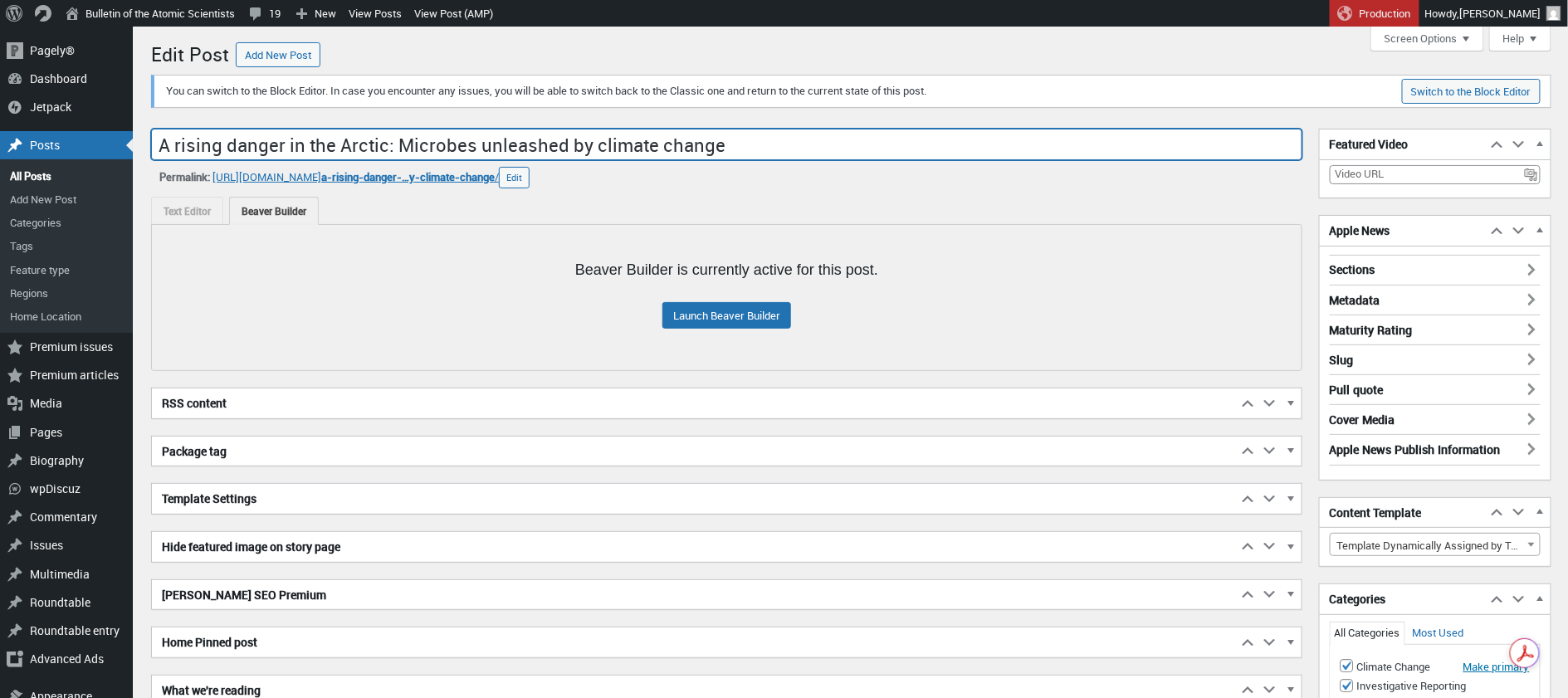
drag, startPoint x: 160, startPoint y: 144, endPoint x: 383, endPoint y: 145, distance: 223.0
click at [383, 145] on input "A rising danger in the Arctic: Microbes unleashed by climate change" at bounding box center [726, 144] width 1152 height 31
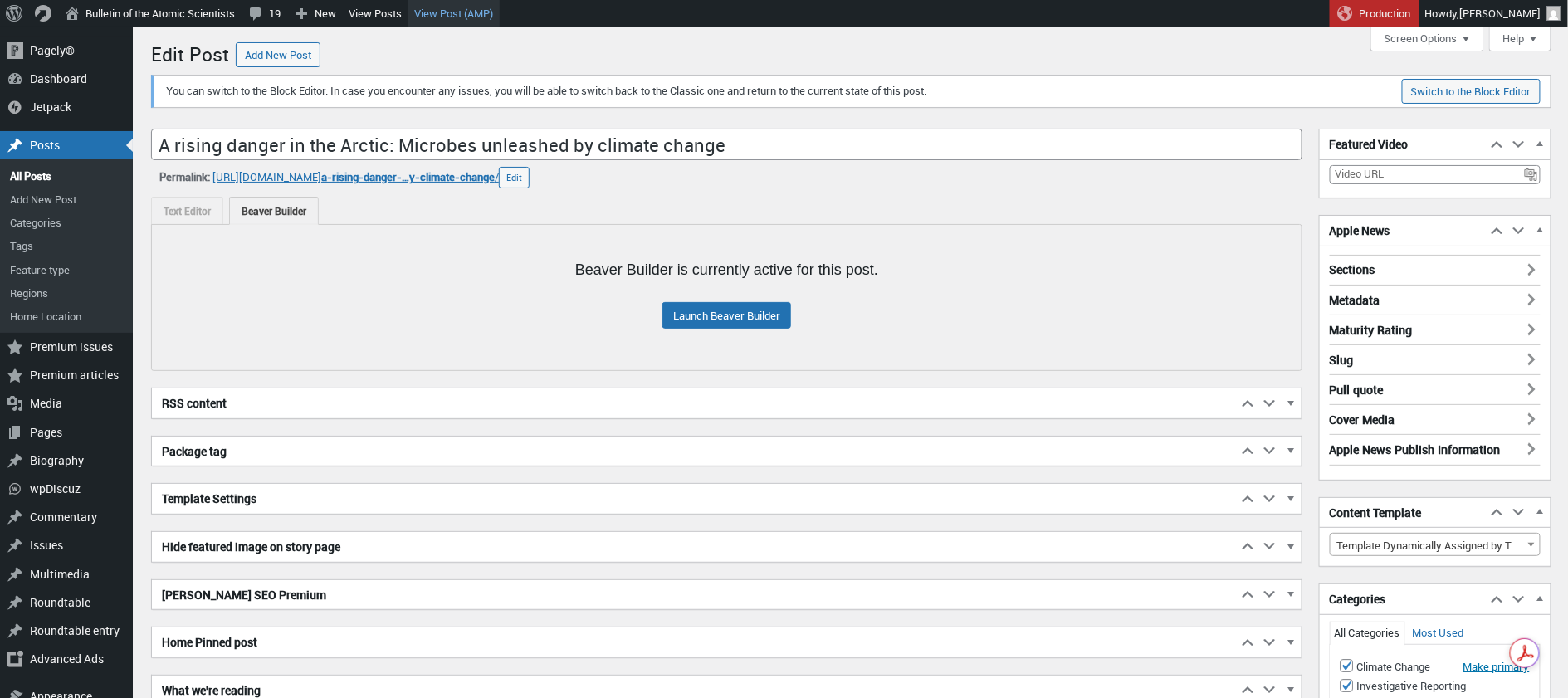
click at [456, 12] on link "View Post (AMP)" at bounding box center [454, 13] width 91 height 27
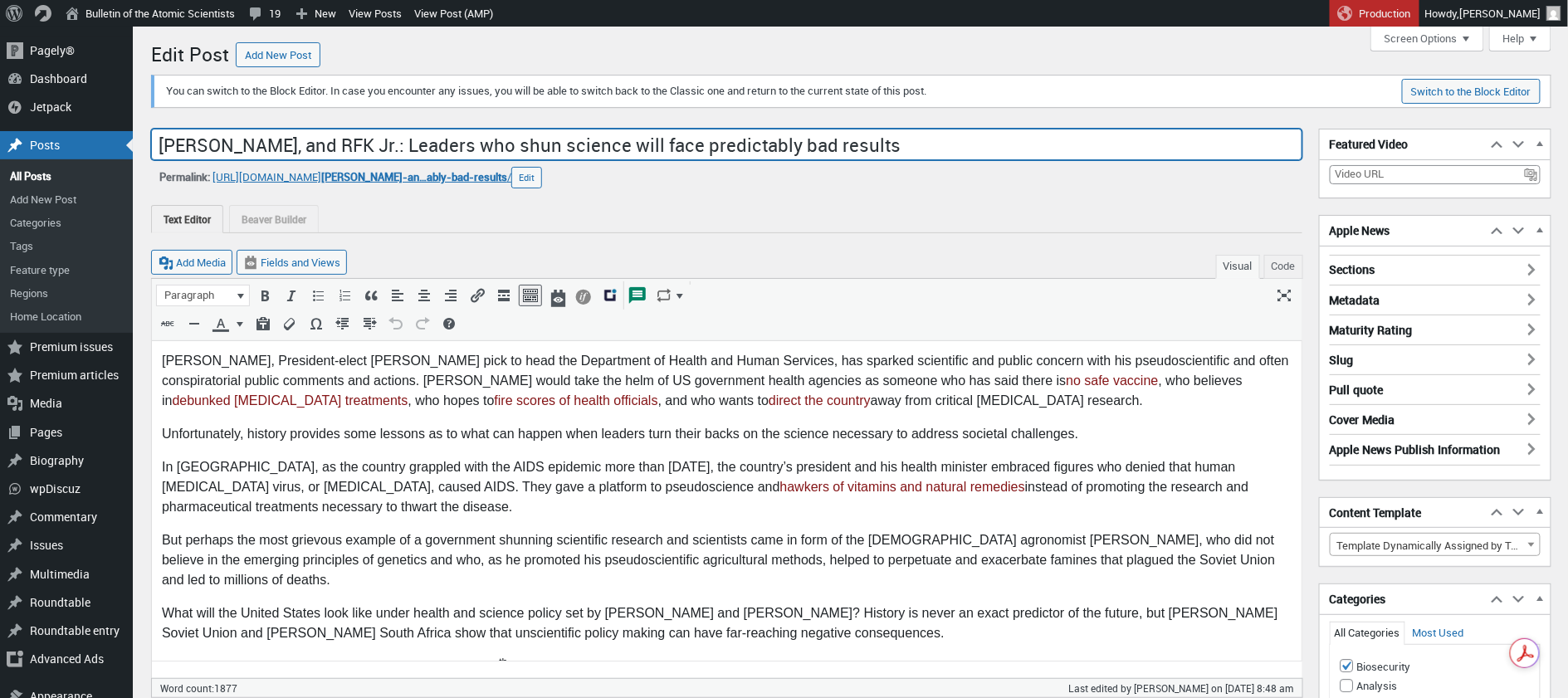
drag, startPoint x: 159, startPoint y: 143, endPoint x: 1207, endPoint y: 167, distance: 1048.3
click at [1207, 167] on div "Add title [PERSON_NAME], [PERSON_NAME], and RFK Jr.: Leaders who shun science w…" at bounding box center [726, 158] width 1152 height 60
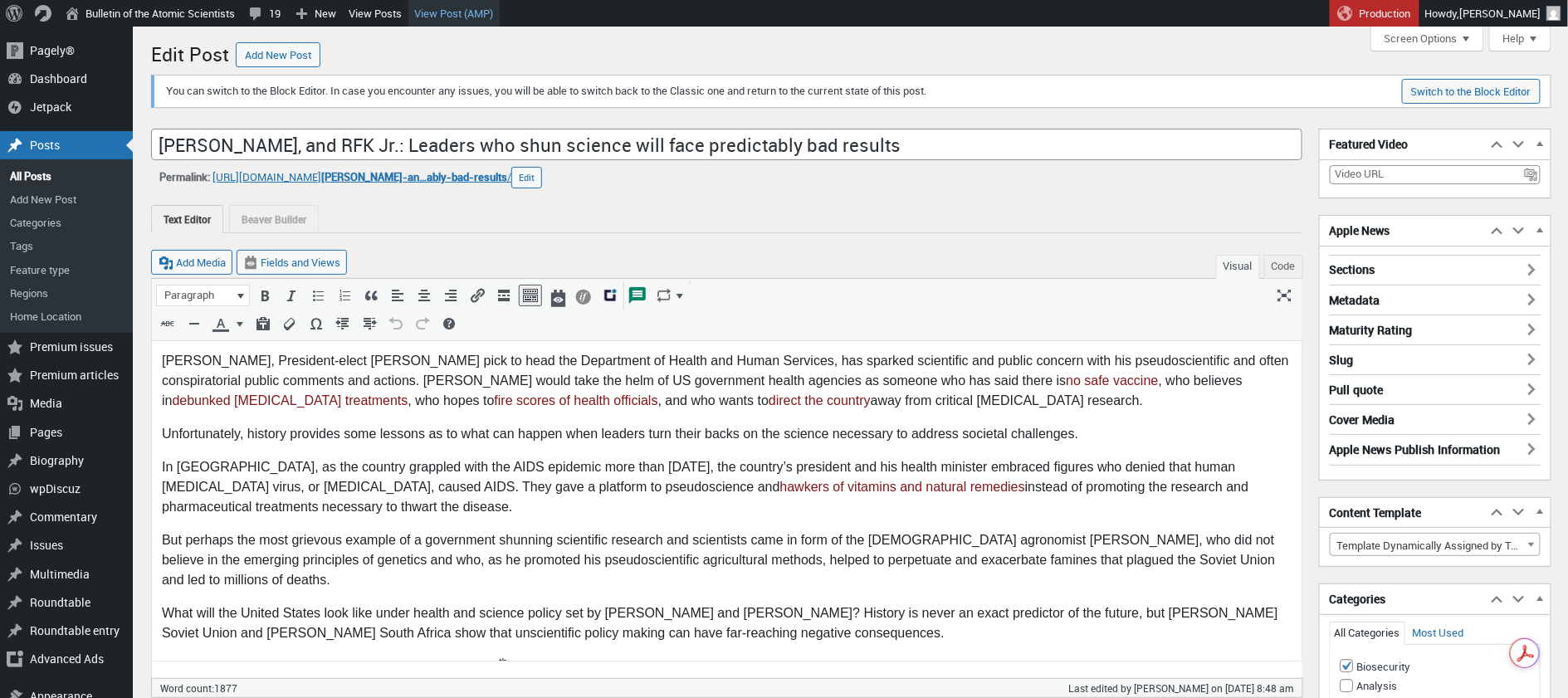
click at [463, 12] on link "View Post (AMP)" at bounding box center [454, 13] width 91 height 27
